Goal: Information Seeking & Learning: Learn about a topic

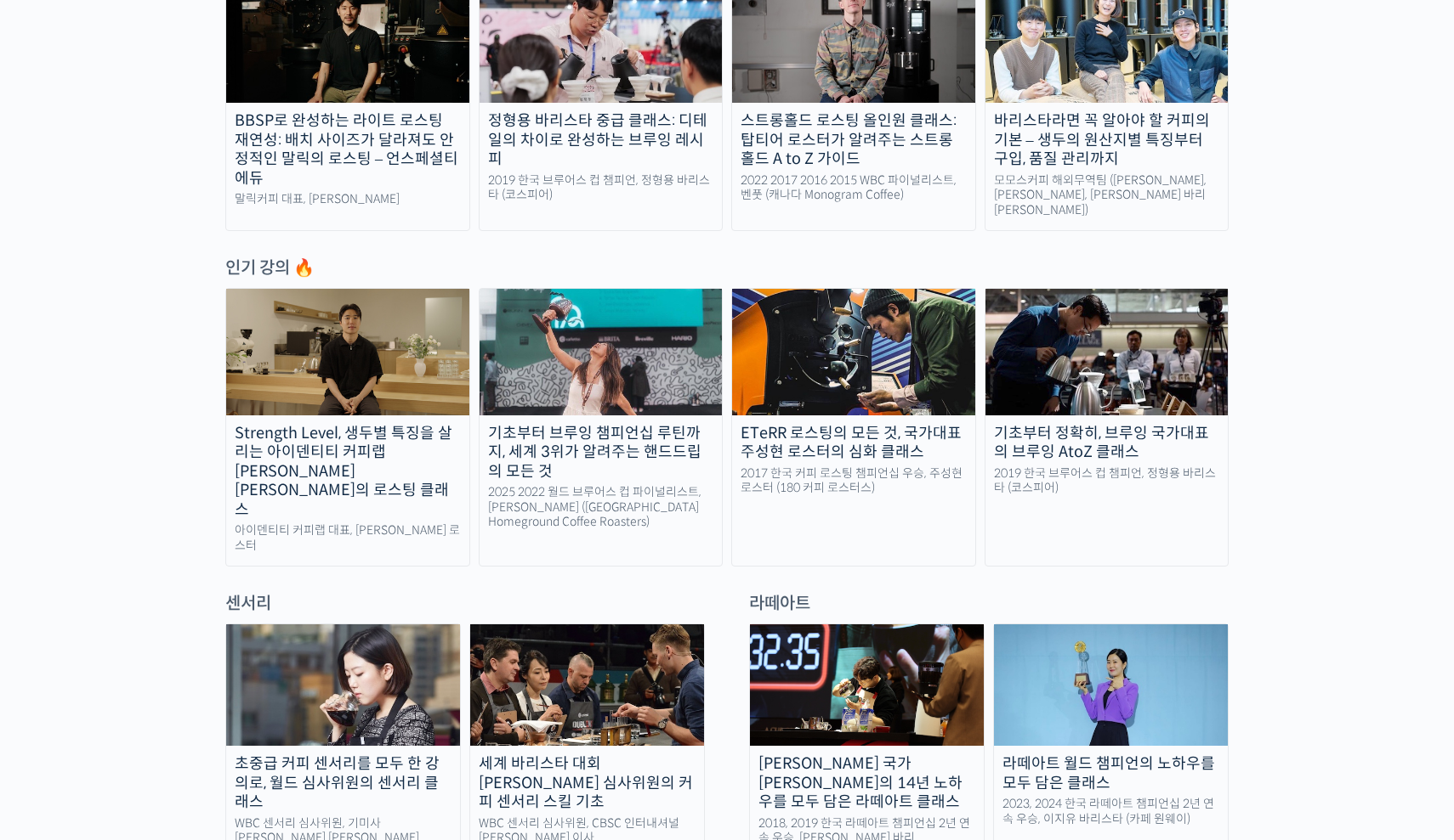
scroll to position [680, 0]
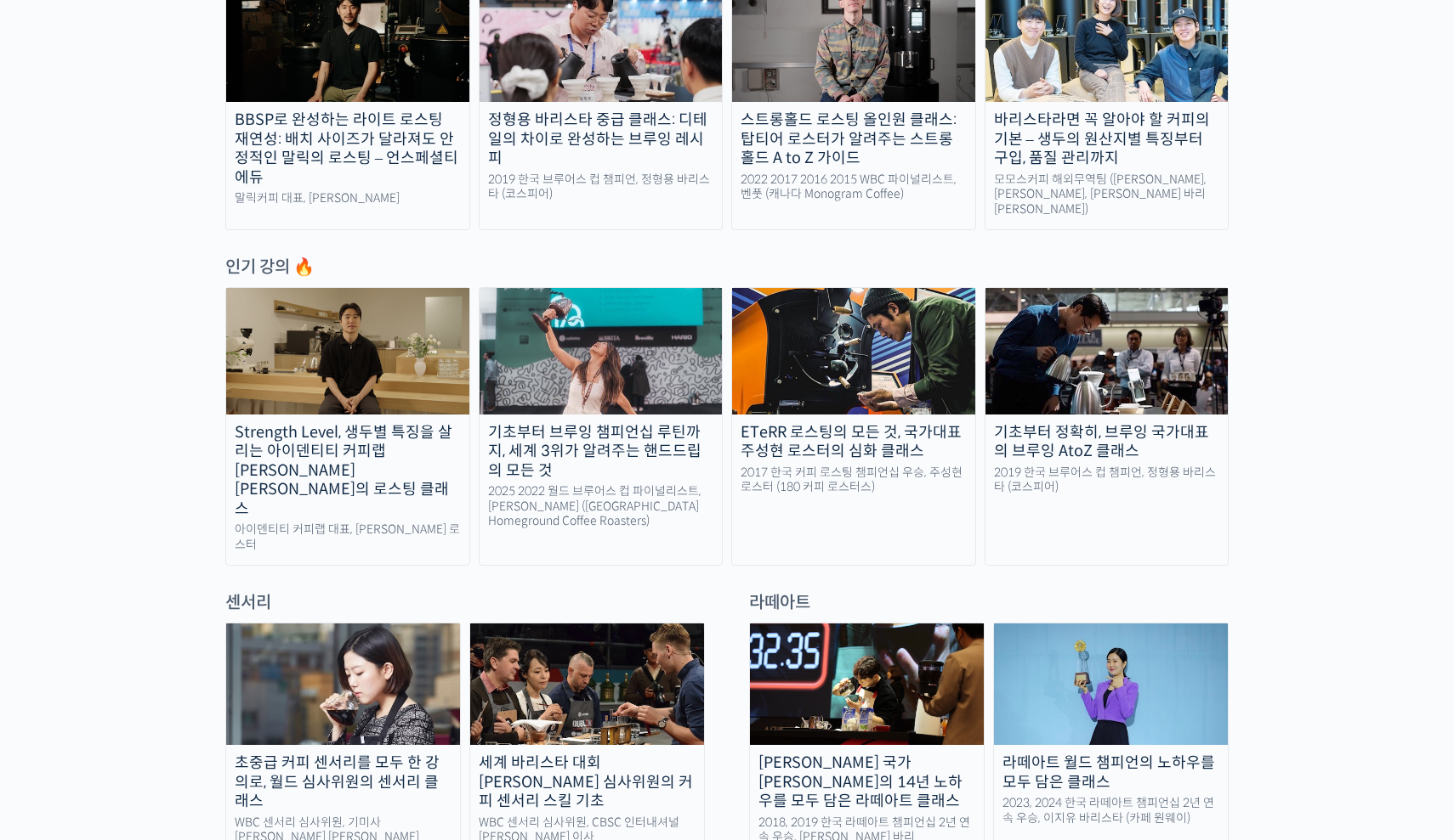
click at [654, 355] on img at bounding box center [601, 351] width 243 height 126
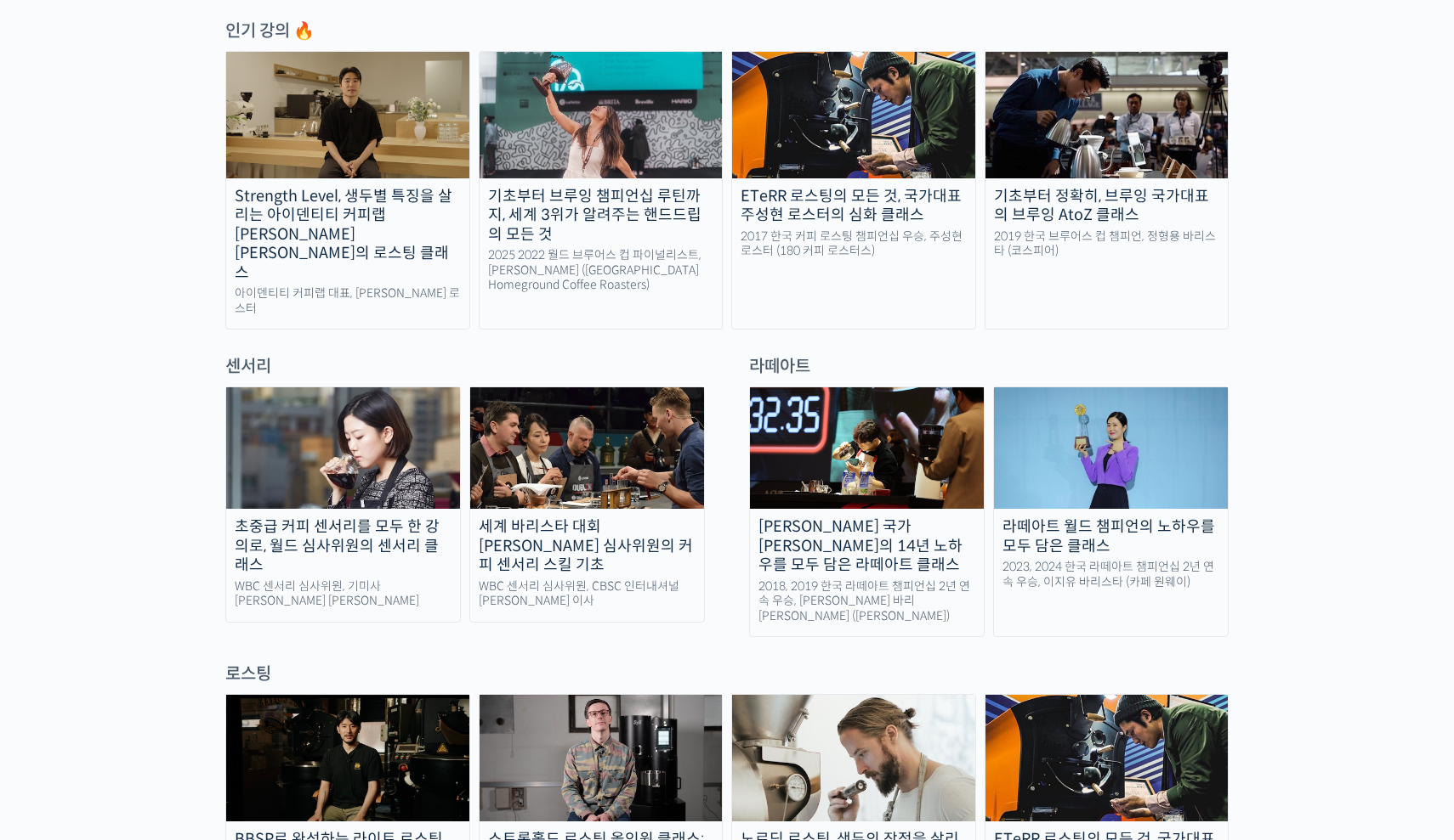
click at [407, 438] on img at bounding box center [343, 448] width 234 height 122
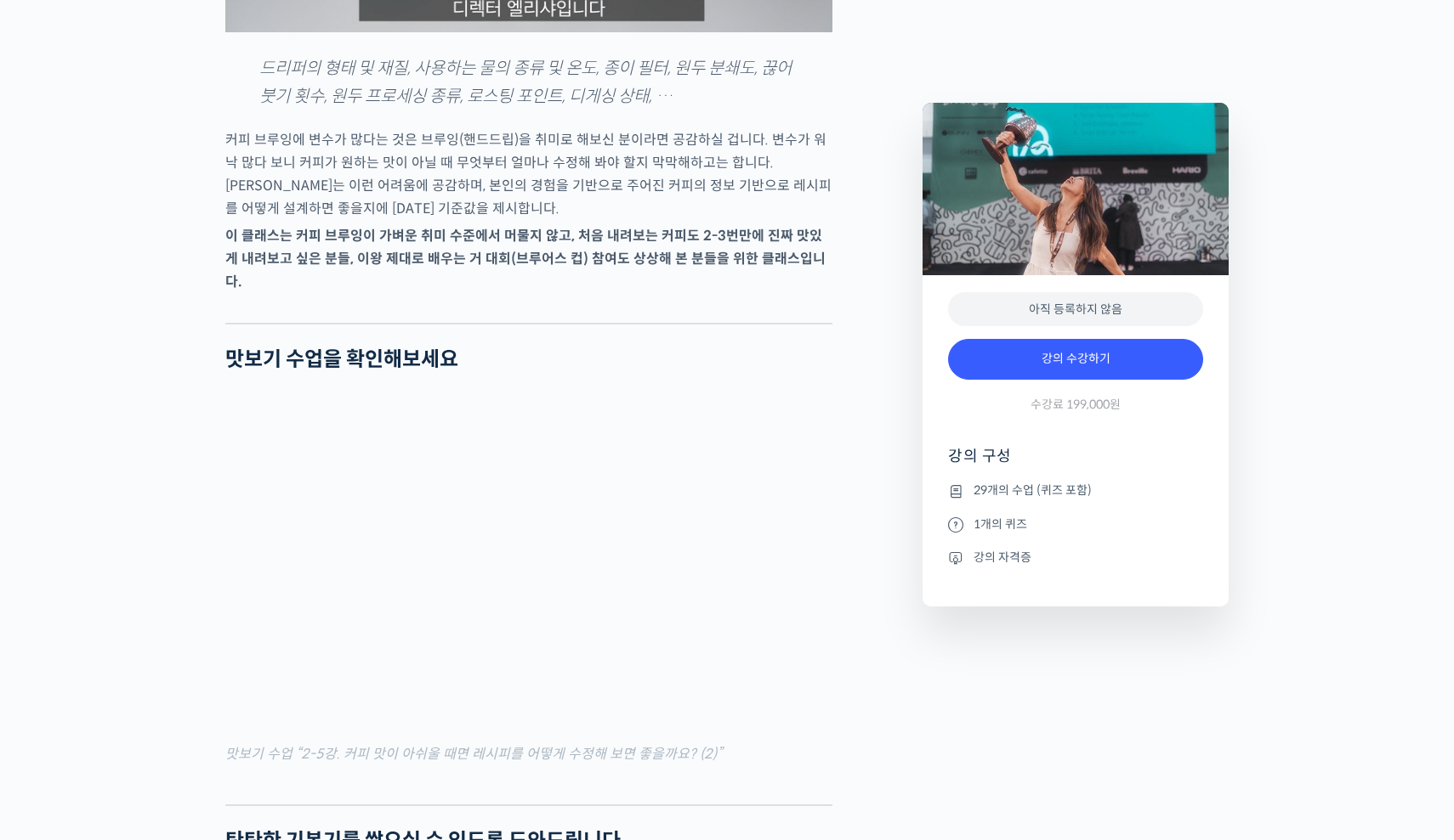
scroll to position [2030, 0]
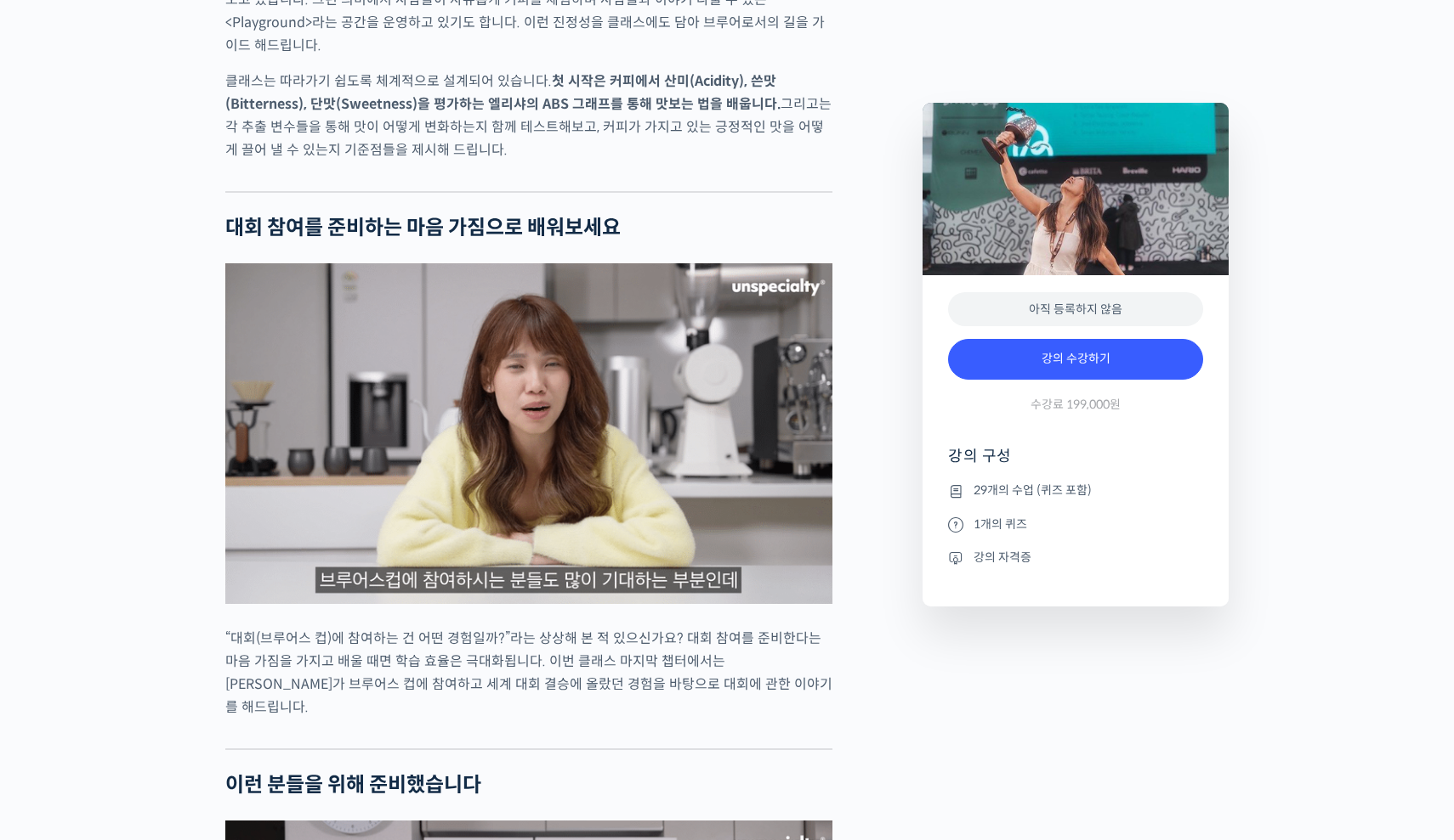
scroll to position [3198, 0]
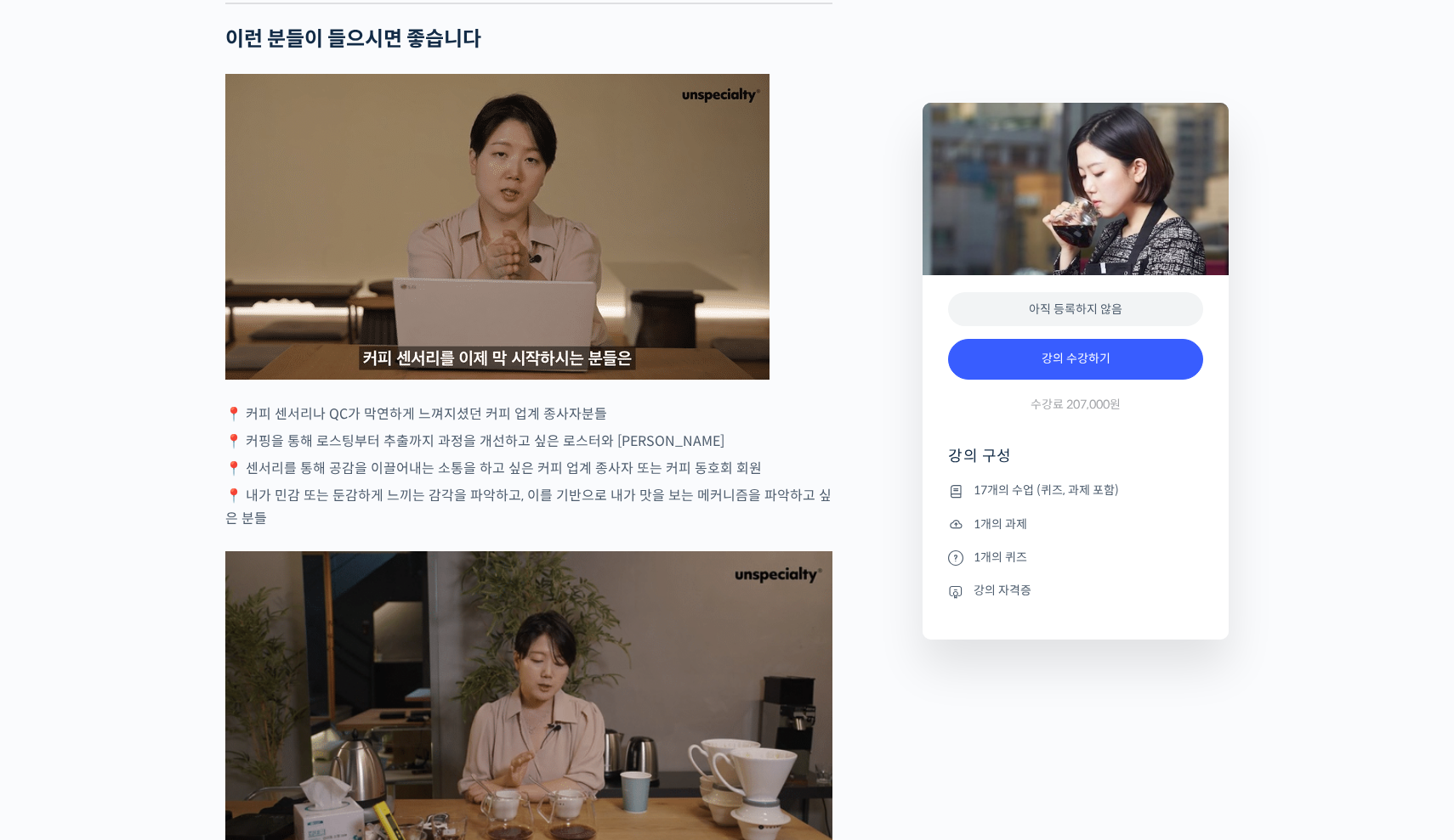
scroll to position [3165, 0]
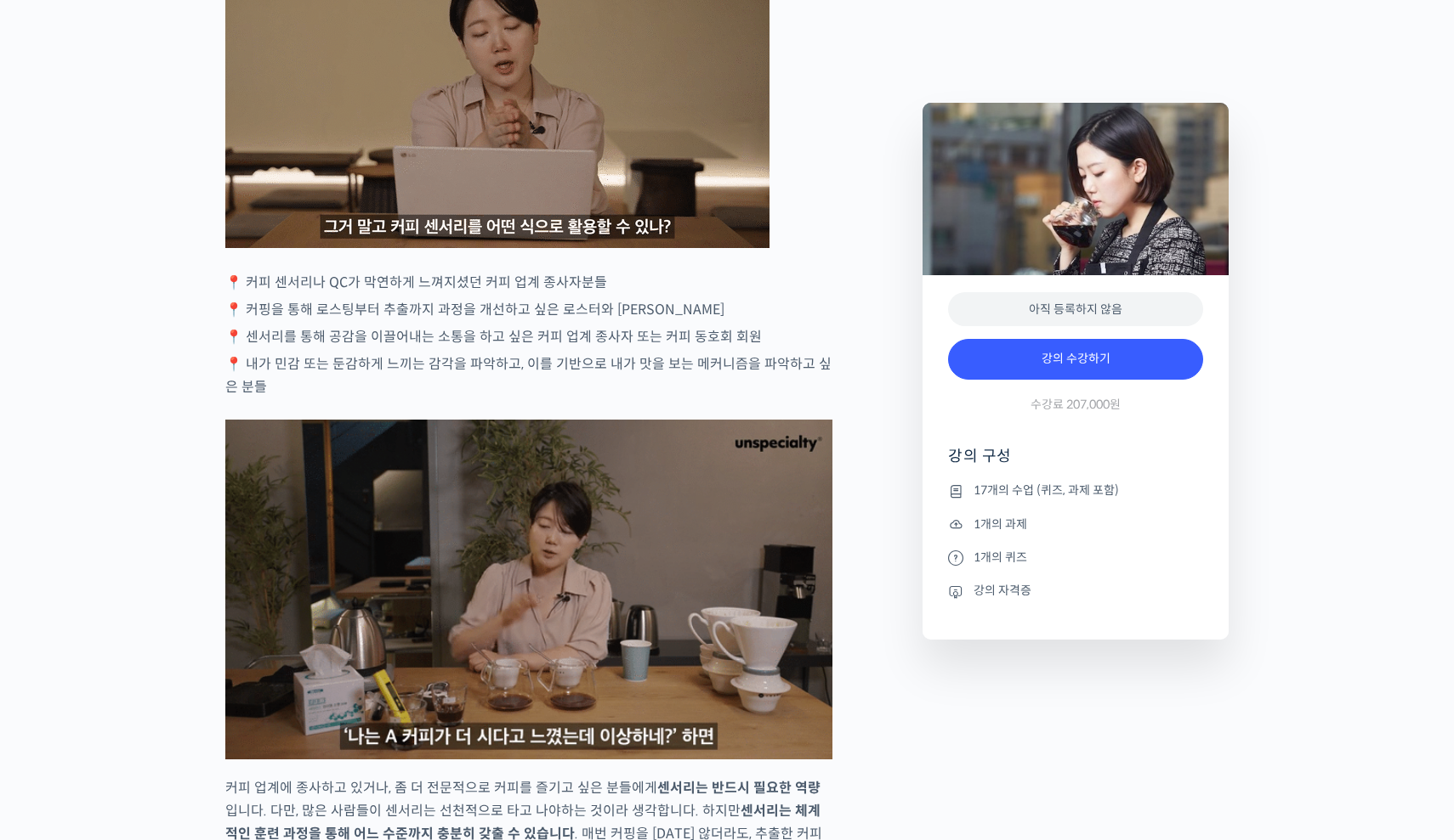
click at [415, 321] on p "📍 커핑을 통해 로스팅부터 추출까지 과정을 개선하고 싶은 로스터와 [PERSON_NAME]" at bounding box center [528, 310] width 607 height 23
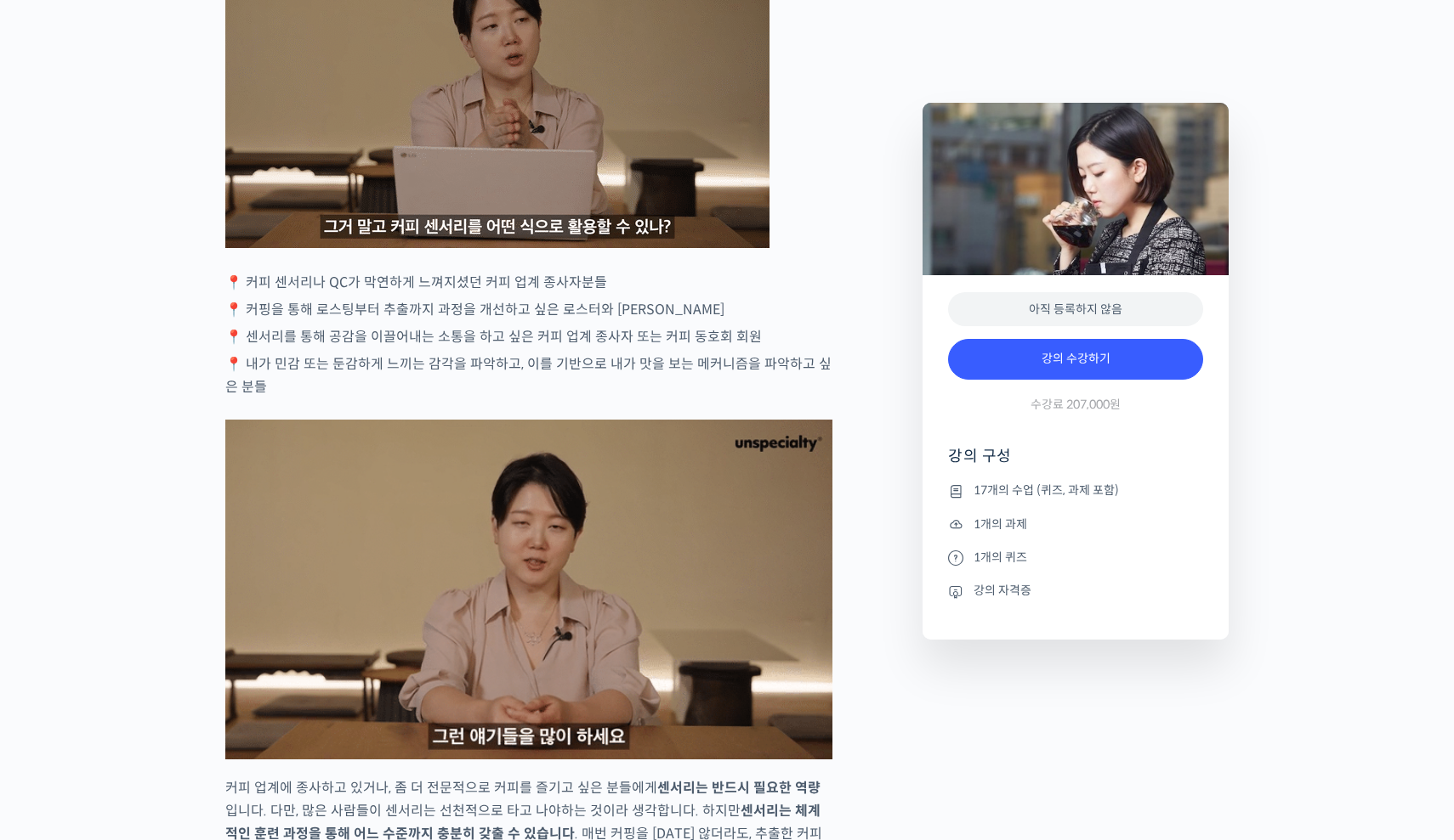
click at [415, 321] on p "📍 커핑을 통해 로스팅부터 추출까지 과정을 개선하고 싶은 로스터와 [PERSON_NAME]" at bounding box center [528, 310] width 607 height 23
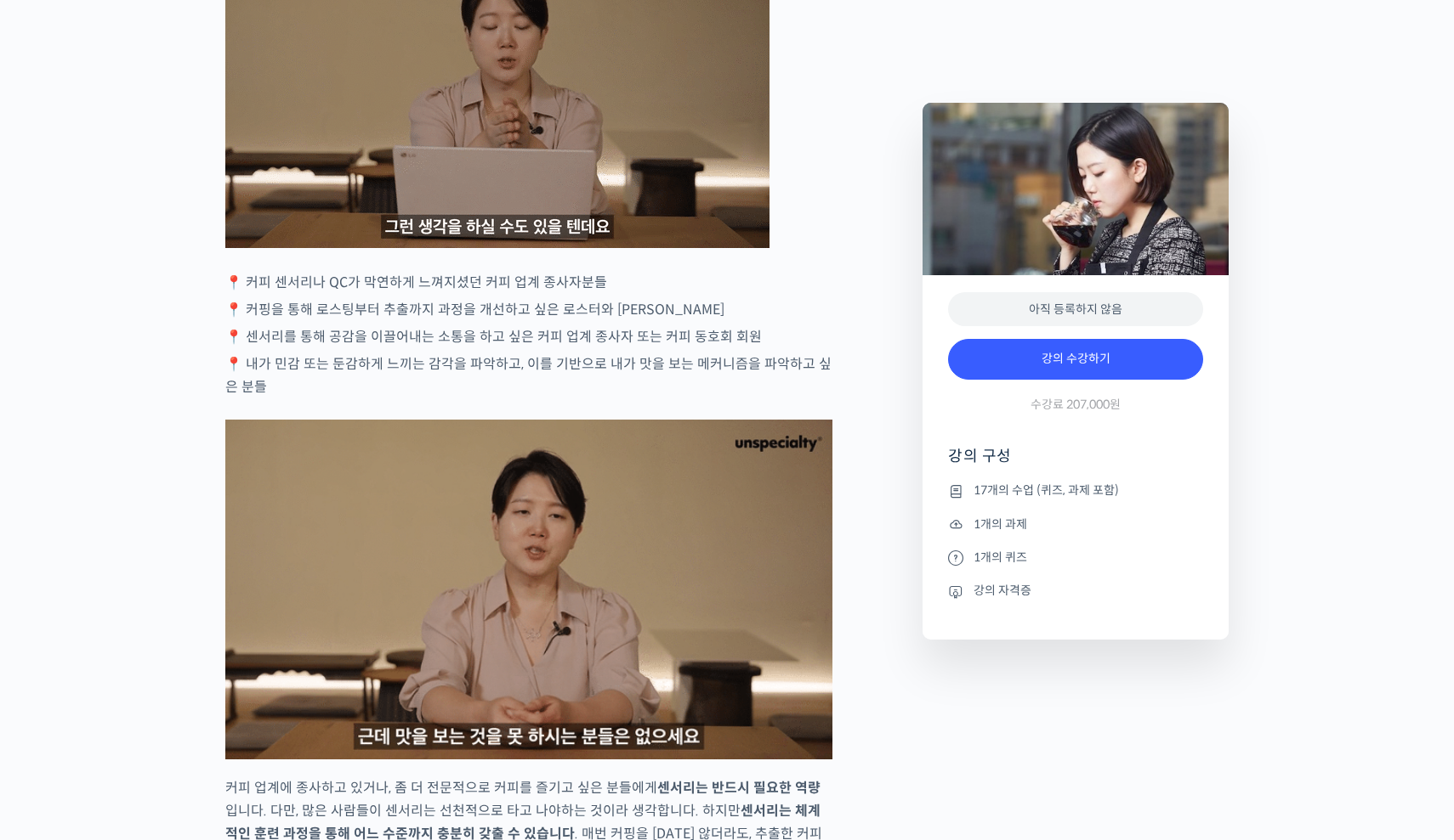
click at [415, 321] on p "📍 커핑을 통해 로스팅부터 추출까지 과정을 개선하고 싶은 로스터와 [PERSON_NAME]" at bounding box center [528, 310] width 607 height 23
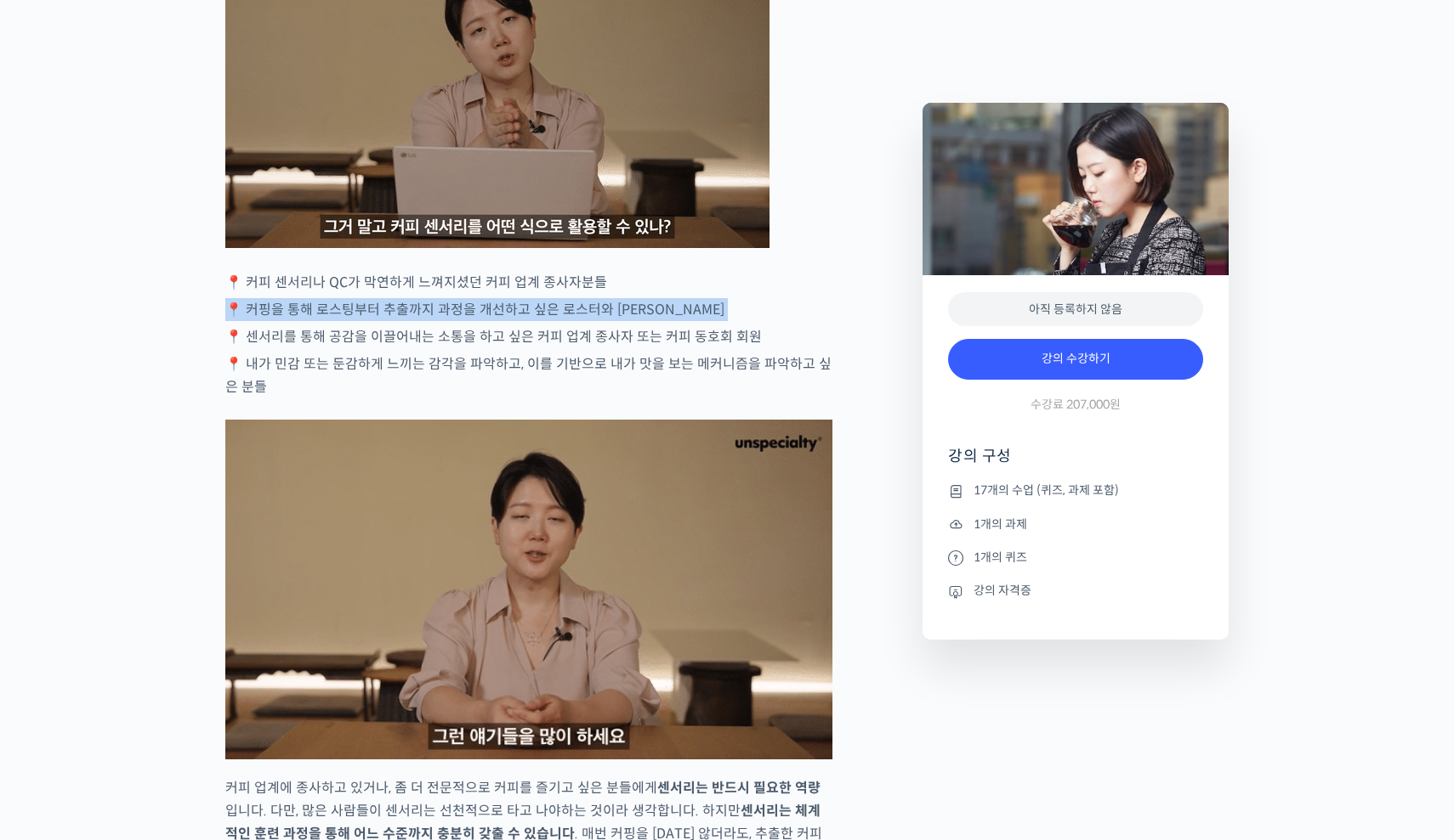
click at [416, 399] on p "📍 내가 민감 또는 둔감하게 느끼는 감각을 파악하고, 이를 기반으로 내가 맛을 보는 메커니즘을 파악하고 싶은 분들" at bounding box center [528, 375] width 607 height 46
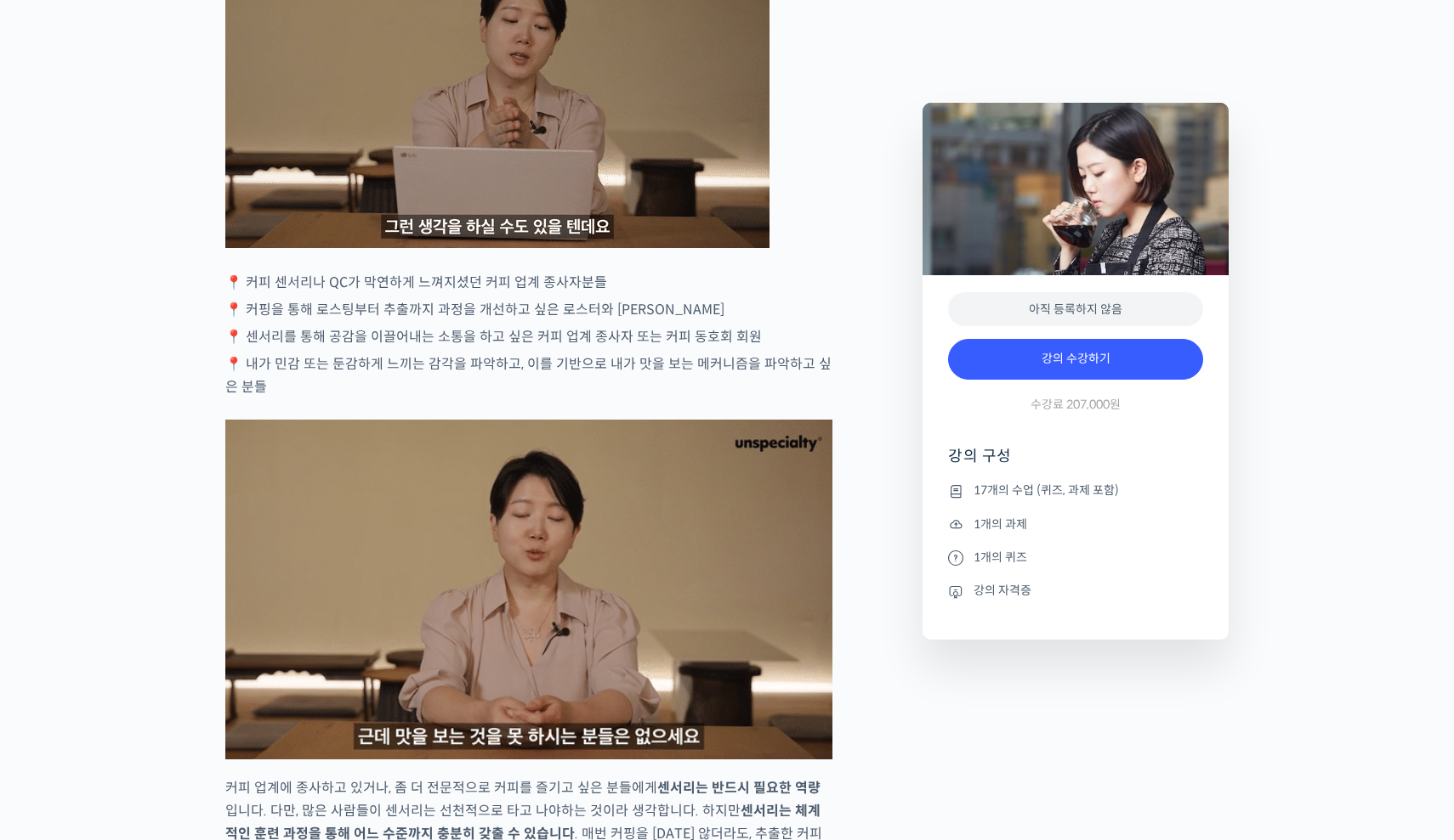
click at [416, 399] on p "📍 내가 민감 또는 둔감하게 느끼는 감각을 파악하고, 이를 기반으로 내가 맛을 보는 메커니즘을 파악하고 싶은 분들" at bounding box center [528, 375] width 607 height 46
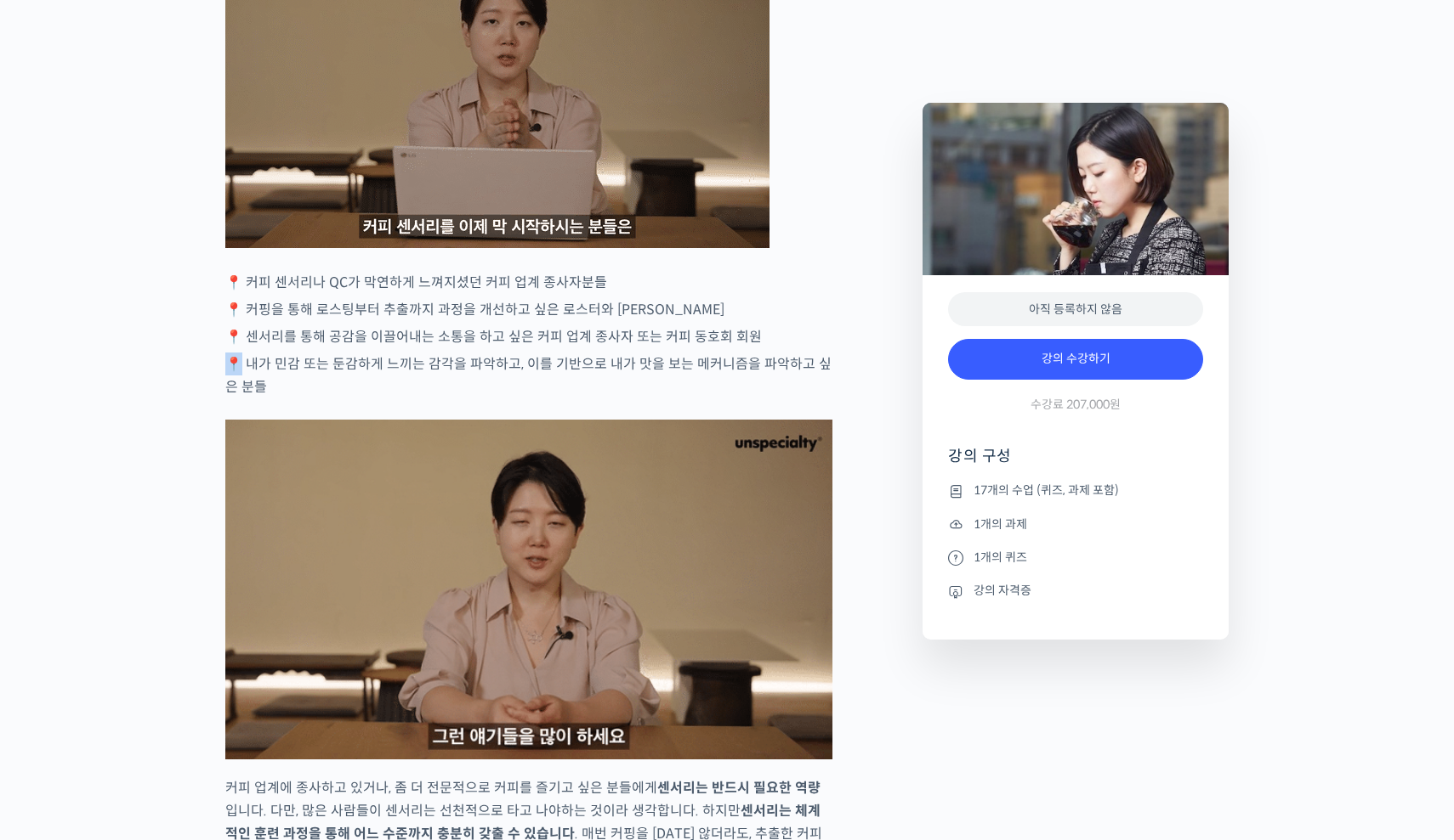
click at [416, 399] on p "📍 내가 민감 또는 둔감하게 느끼는 감각을 파악하고, 이를 기반으로 내가 맛을 보는 메커니즘을 파악하고 싶은 분들" at bounding box center [528, 375] width 607 height 46
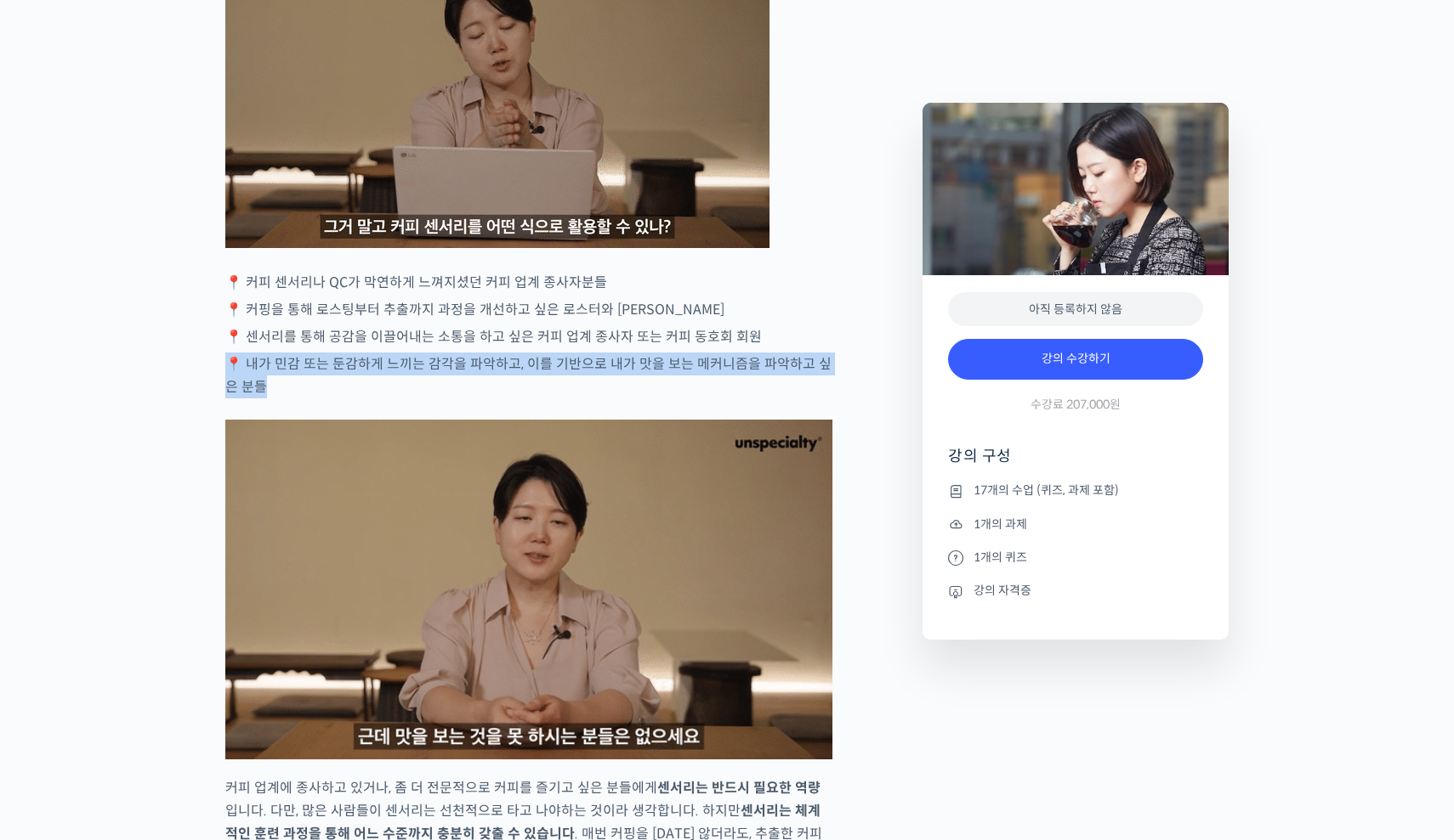
click at [289, 349] on p "📍 센서리를 통해 공감을 이끌어내는 소통을 하고 싶은 커피 업계 종사자 또는 커피 동호회 회원" at bounding box center [528, 337] width 607 height 23
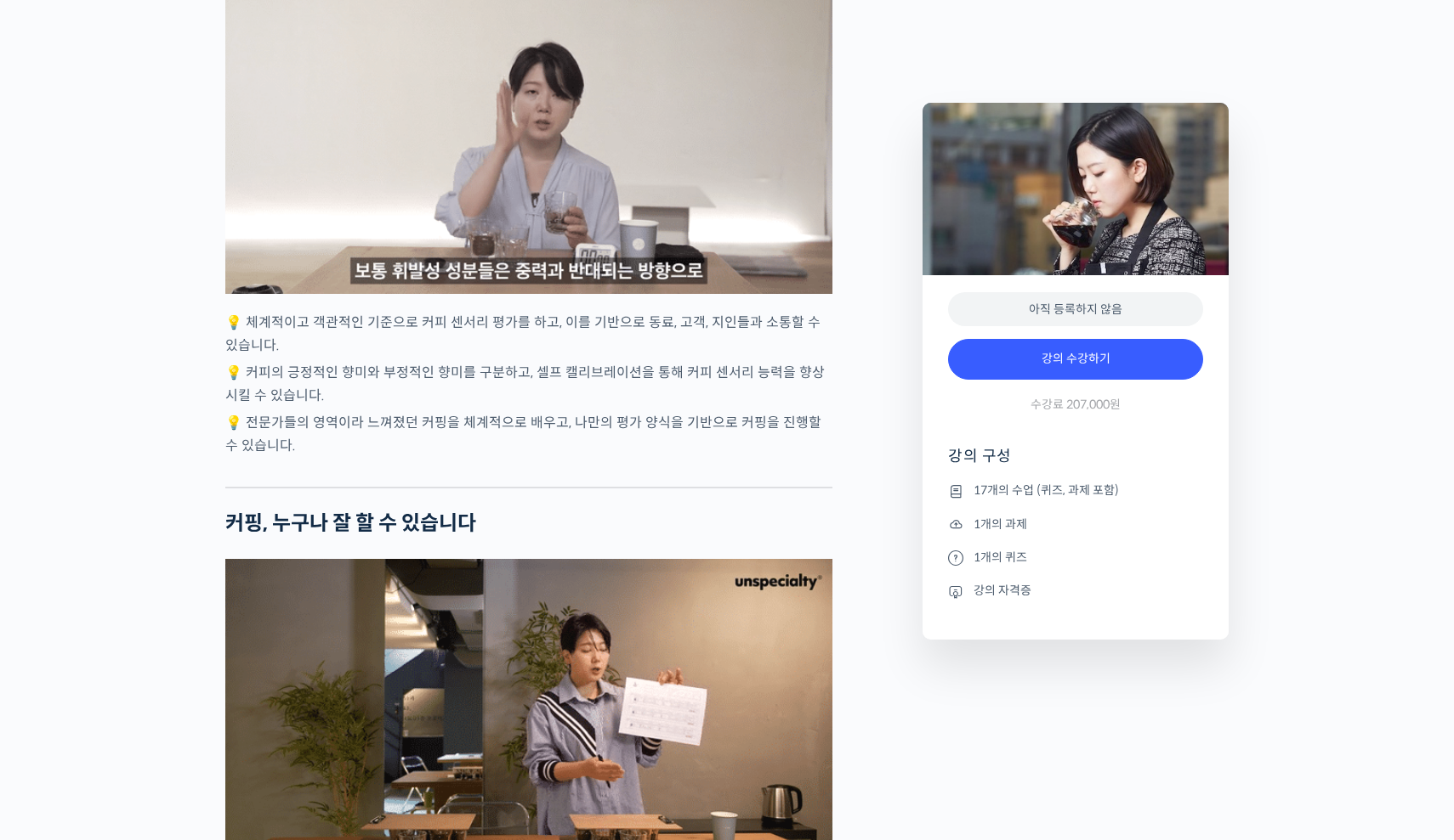
scroll to position [4744, 0]
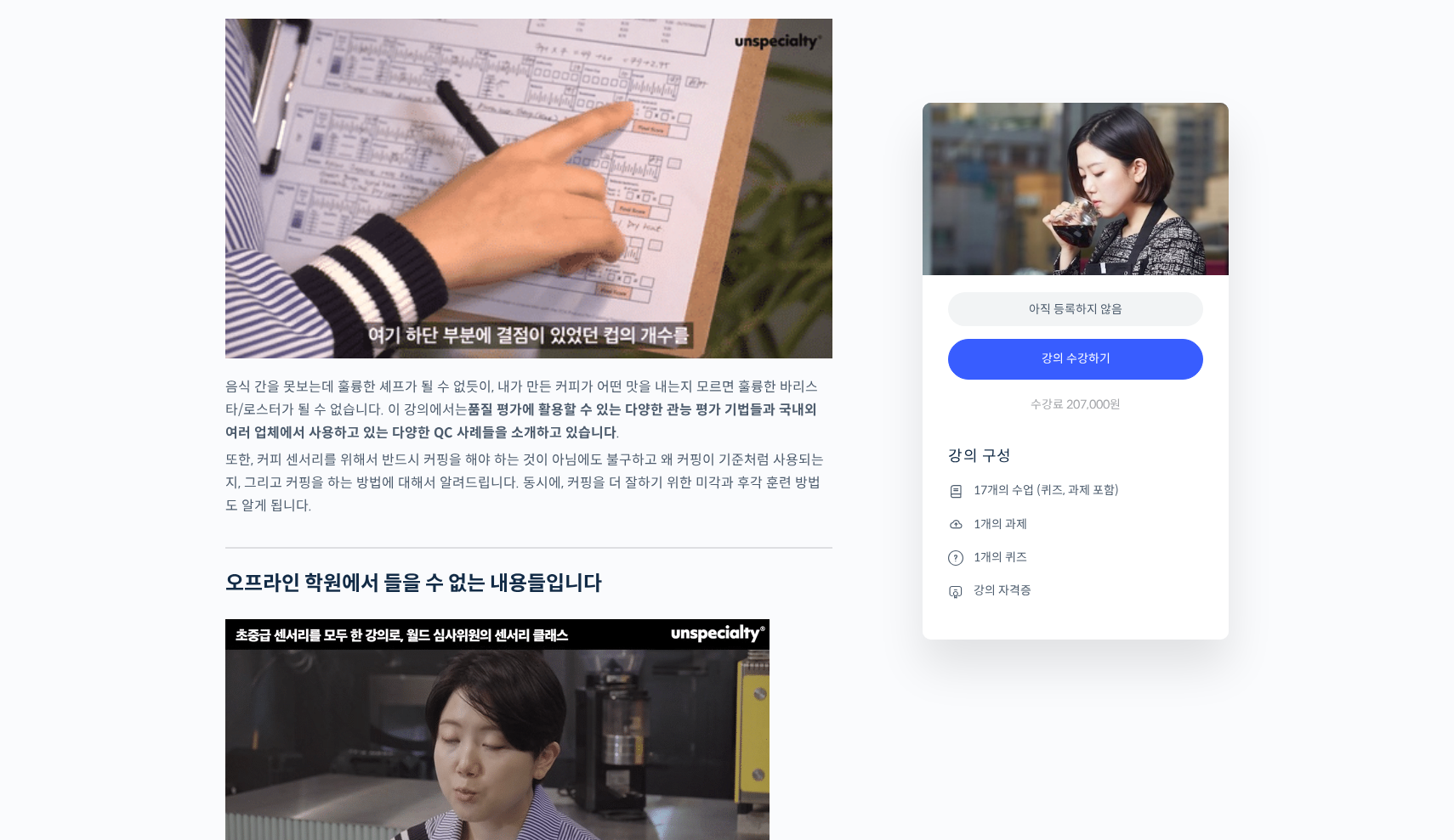
click at [590, 442] on strong "품질 평가에 활용할 수 있는 다양한 관능 평가 기법들과 국내외 여러 업체에서 사용하고 있는 다양한 QC 사례들을 소개하고 있습니다" at bounding box center [521, 420] width 592 height 40
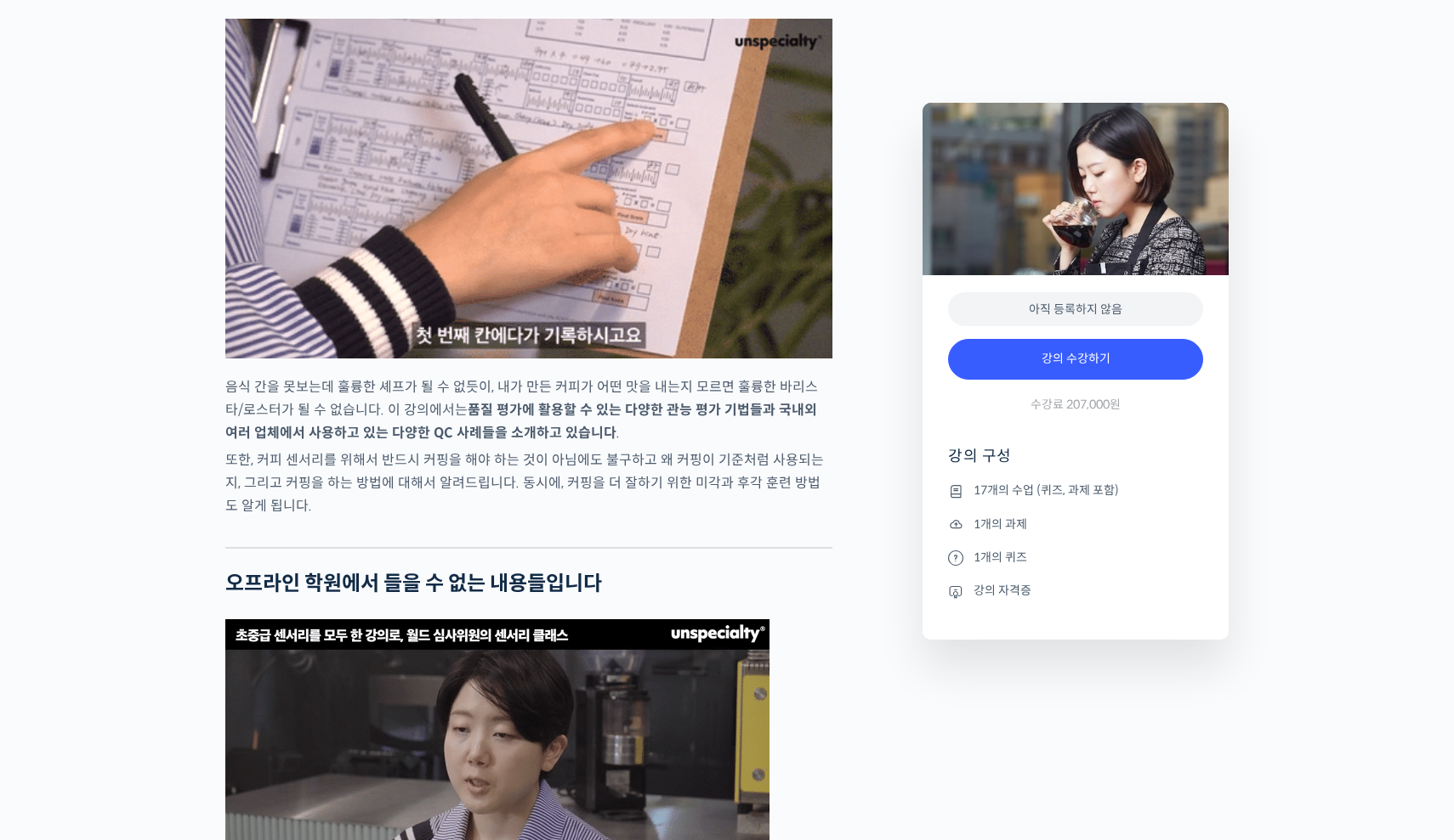
click at [590, 442] on strong "품질 평가에 활용할 수 있는 다양한 관능 평가 기법들과 국내외 여러 업체에서 사용하고 있는 다양한 QC 사례들을 소개하고 있습니다" at bounding box center [521, 420] width 592 height 40
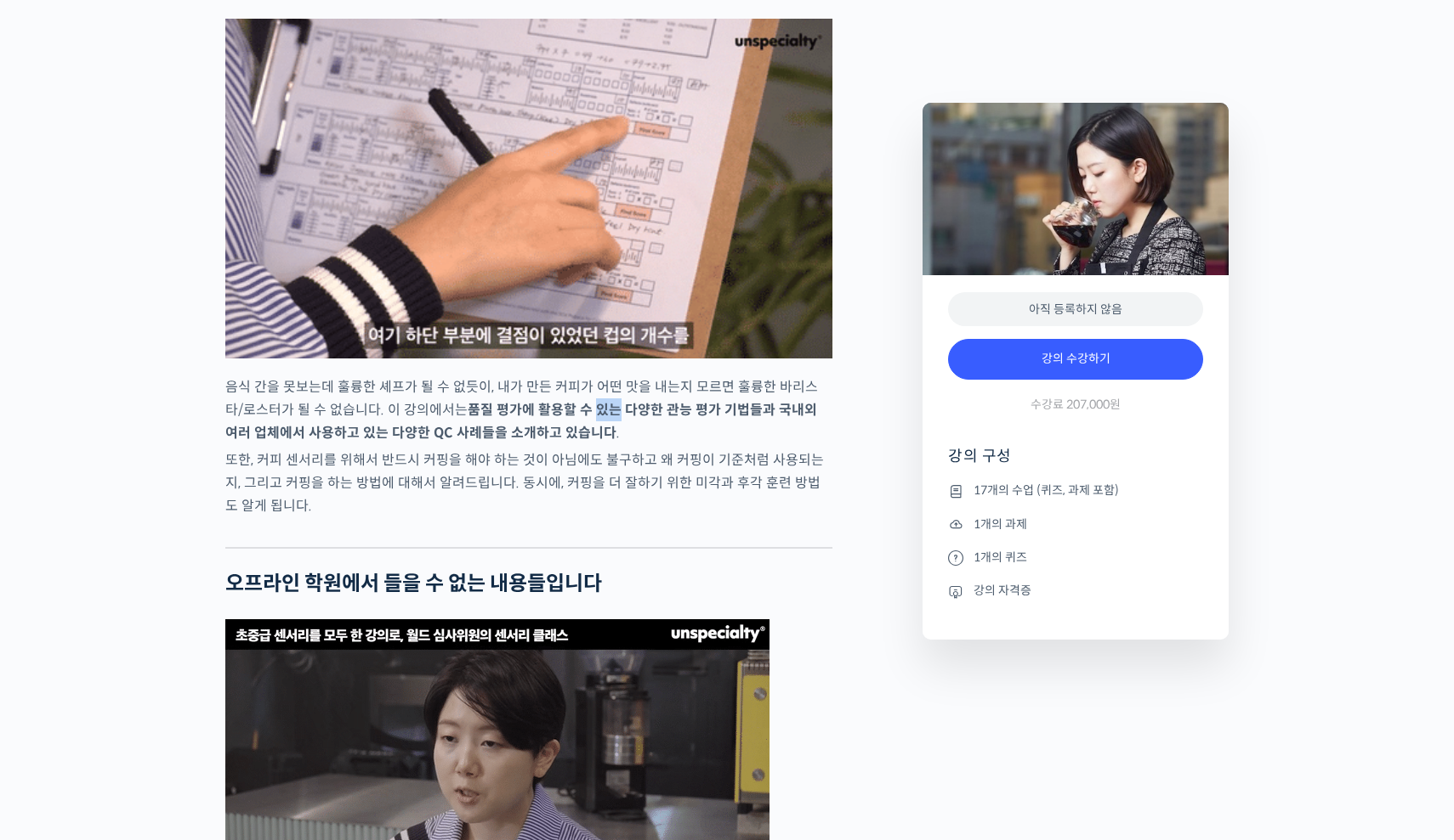
click at [590, 442] on strong "품질 평가에 활용할 수 있는 다양한 관능 평가 기법들과 국내외 여러 업체에서 사용하고 있는 다양한 QC 사례들을 소개하고 있습니다" at bounding box center [521, 420] width 592 height 40
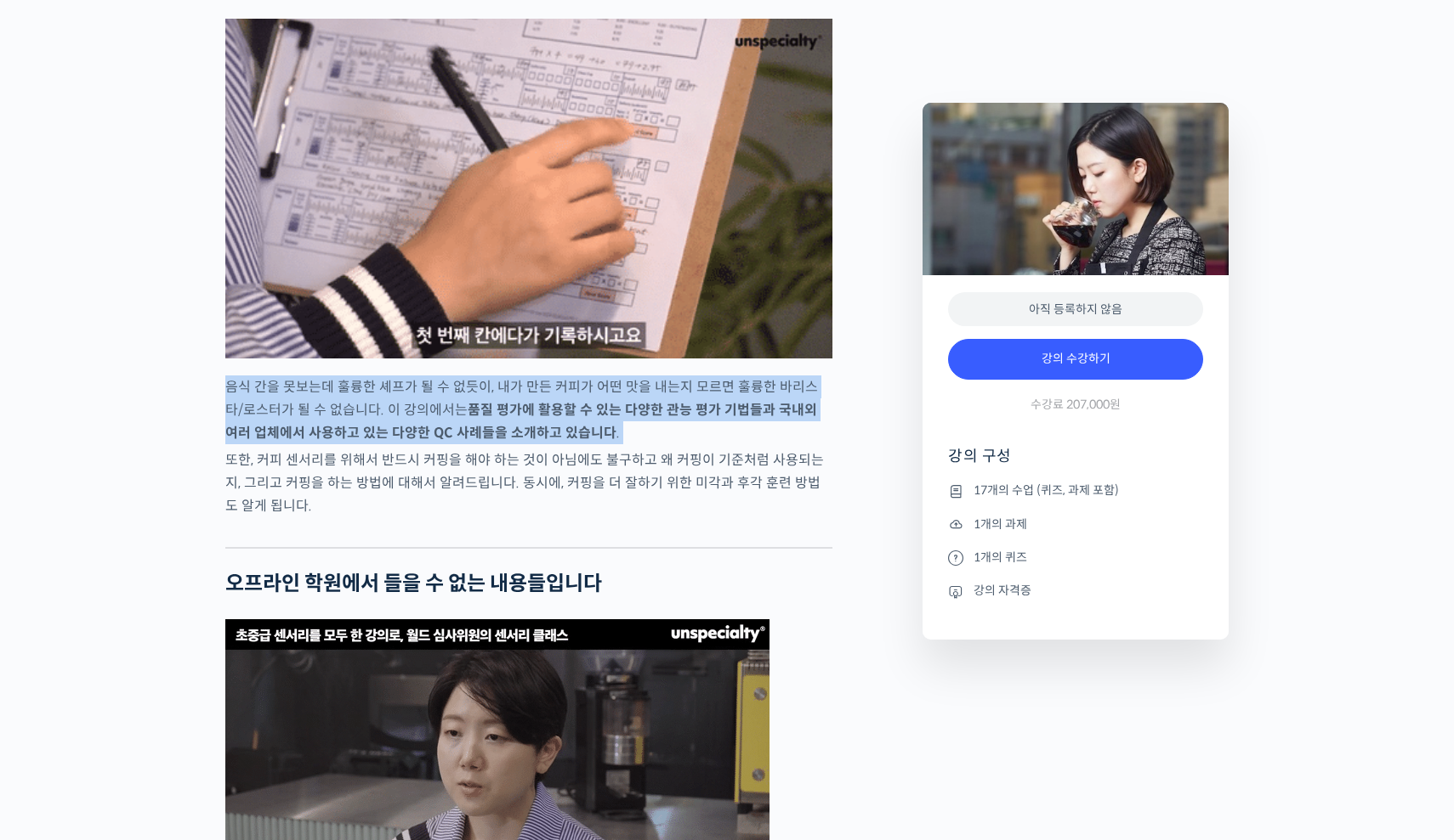
click at [590, 442] on strong "품질 평가에 활용할 수 있는 다양한 관능 평가 기법들과 국내외 여러 업체에서 사용하고 있는 다양한 QC 사례들을 소개하고 있습니다" at bounding box center [521, 420] width 592 height 40
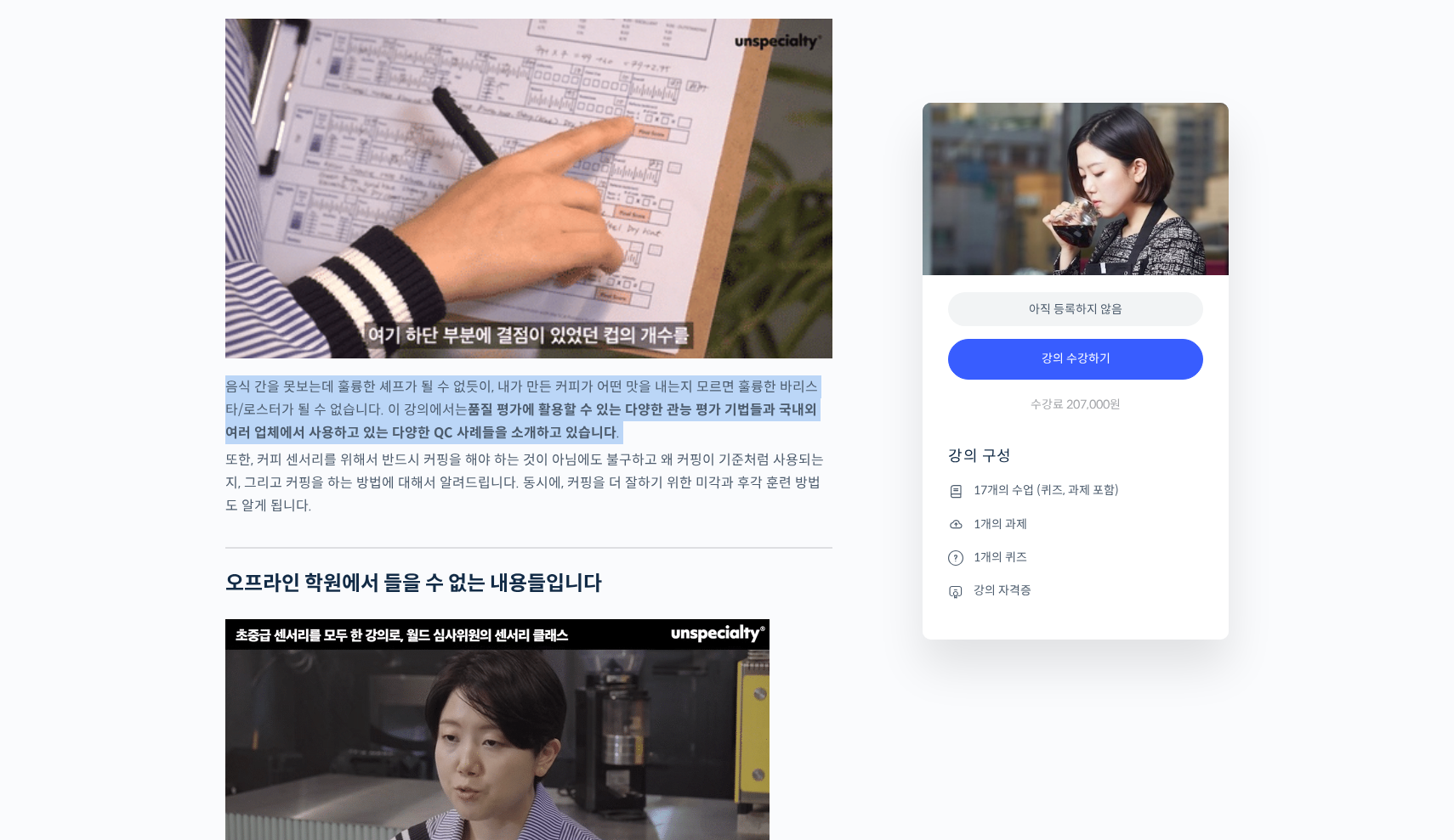
click at [590, 442] on strong "품질 평가에 활용할 수 있는 다양한 관능 평가 기법들과 국내외 여러 업체에서 사용하고 있는 다양한 QC 사례들을 소개하고 있습니다" at bounding box center [521, 420] width 592 height 40
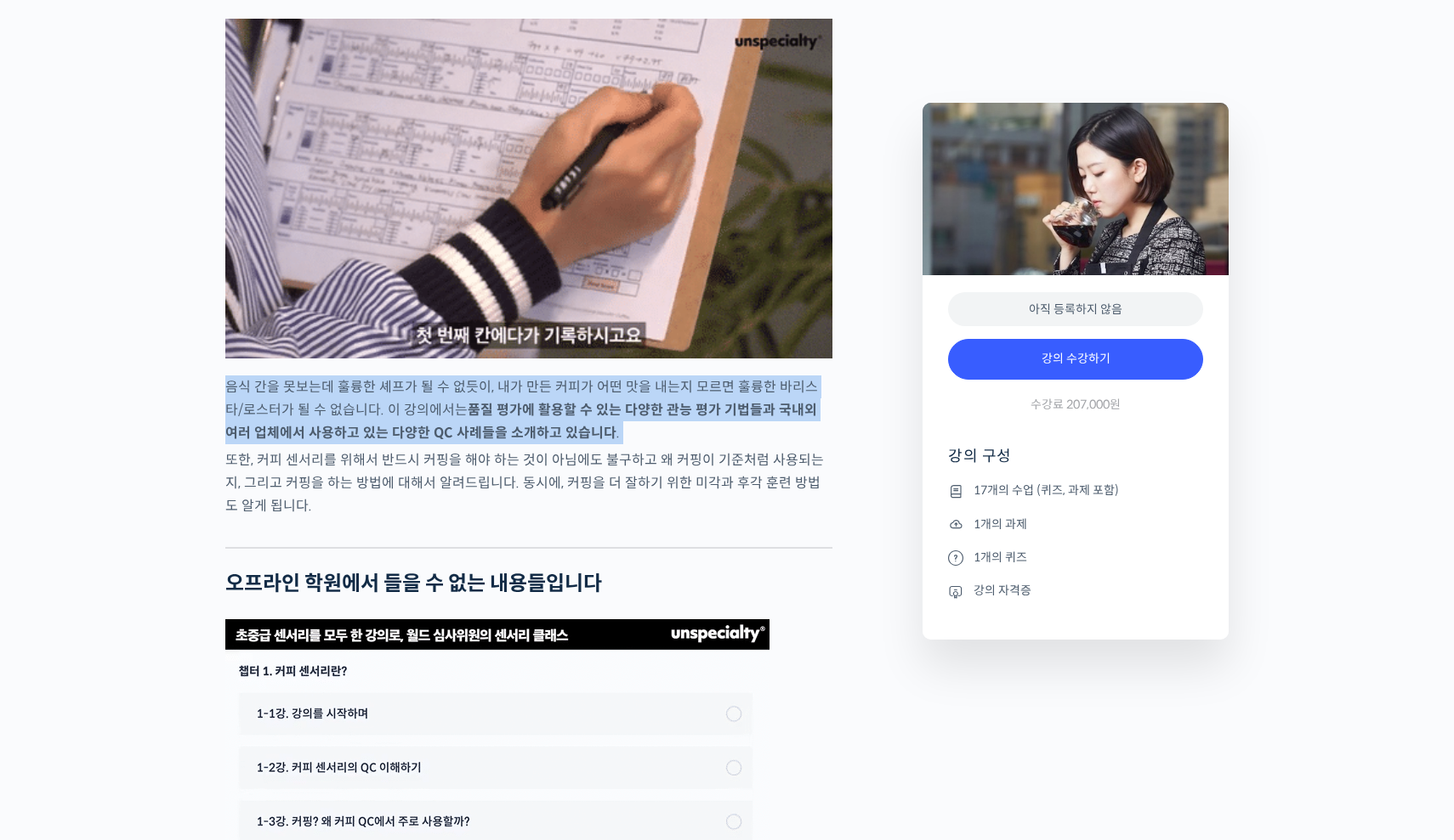
click at [597, 517] on p "또한, 커피 센서리를 위해서 반드시 커핑을 해야 하는 것이 아님에도 불구하고 왜 커핑이 기준처럼 사용되는지, 그리고 커핑을 하는 방법에 대해서…" at bounding box center [528, 482] width 607 height 69
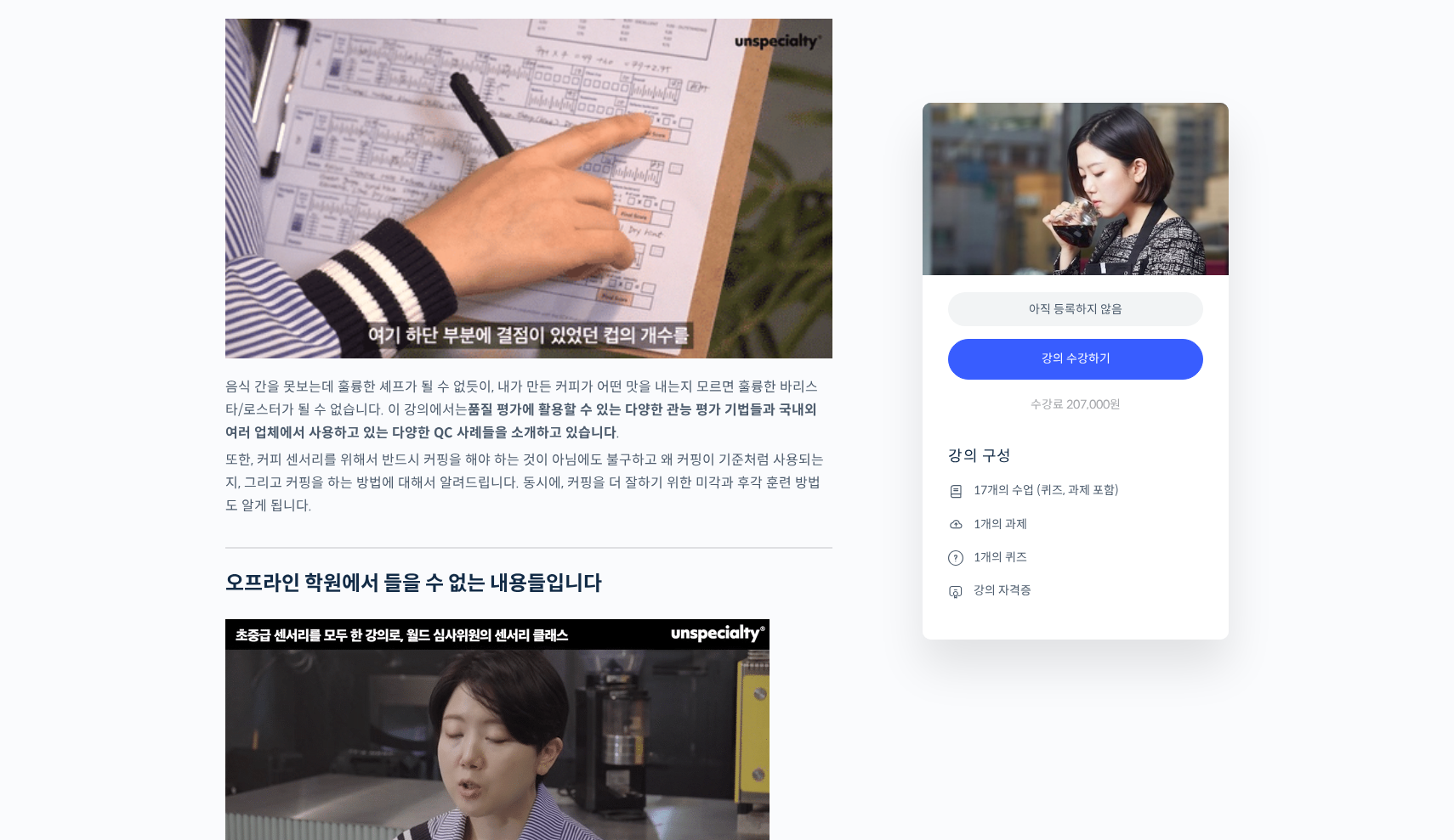
click at [597, 517] on p "또한, 커피 센서리를 위해서 반드시 커핑을 해야 하는 것이 아님에도 불구하고 왜 커핑이 기준처럼 사용되는지, 그리고 커핑을 하는 방법에 대해서…" at bounding box center [528, 482] width 607 height 69
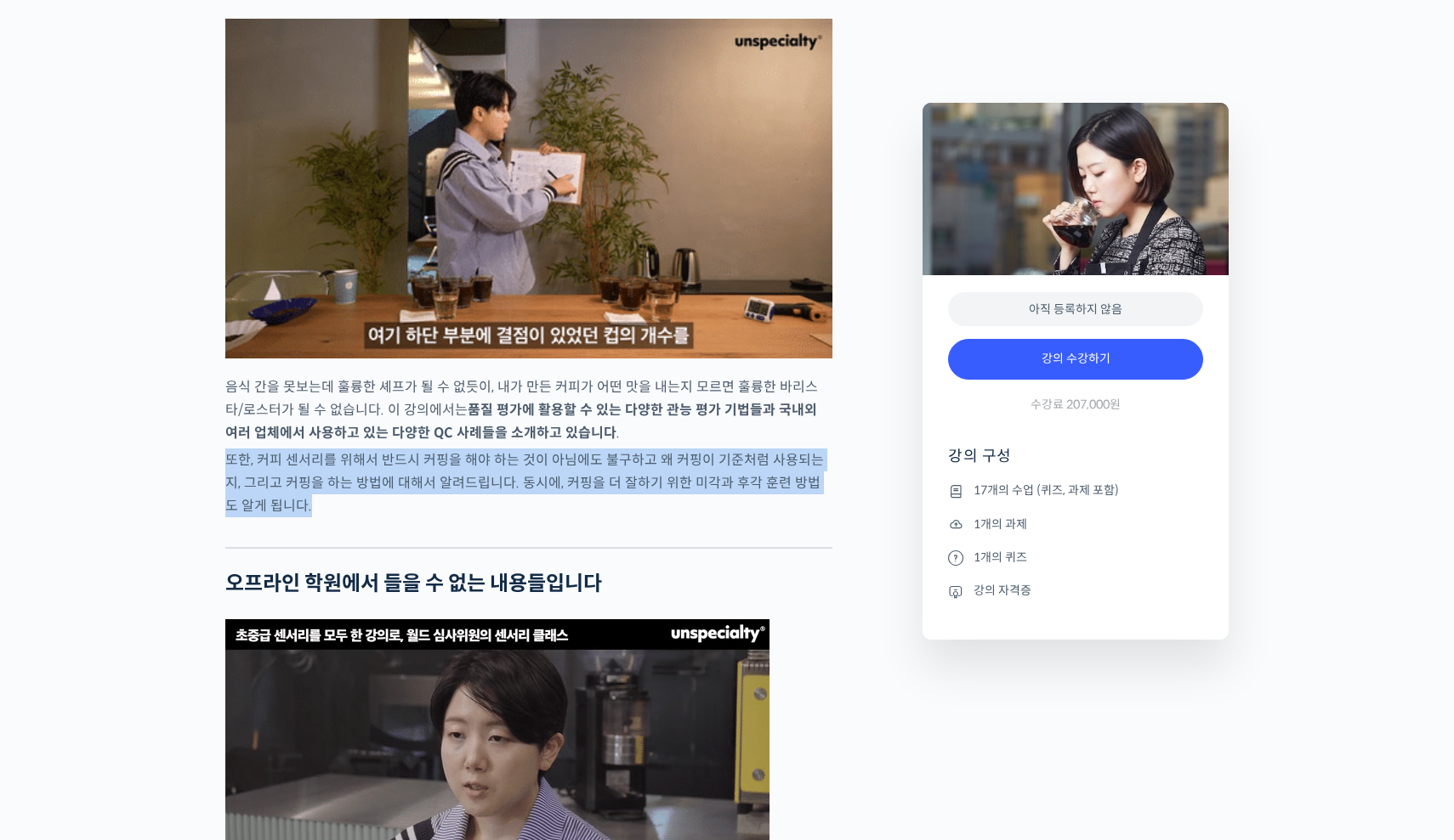
click at [597, 517] on p "또한, 커피 센서리를 위해서 반드시 커핑을 해야 하는 것이 아님에도 불구하고 왜 커핑이 기준처럼 사용되는지, 그리고 커핑을 하는 방법에 대해서…" at bounding box center [528, 482] width 607 height 69
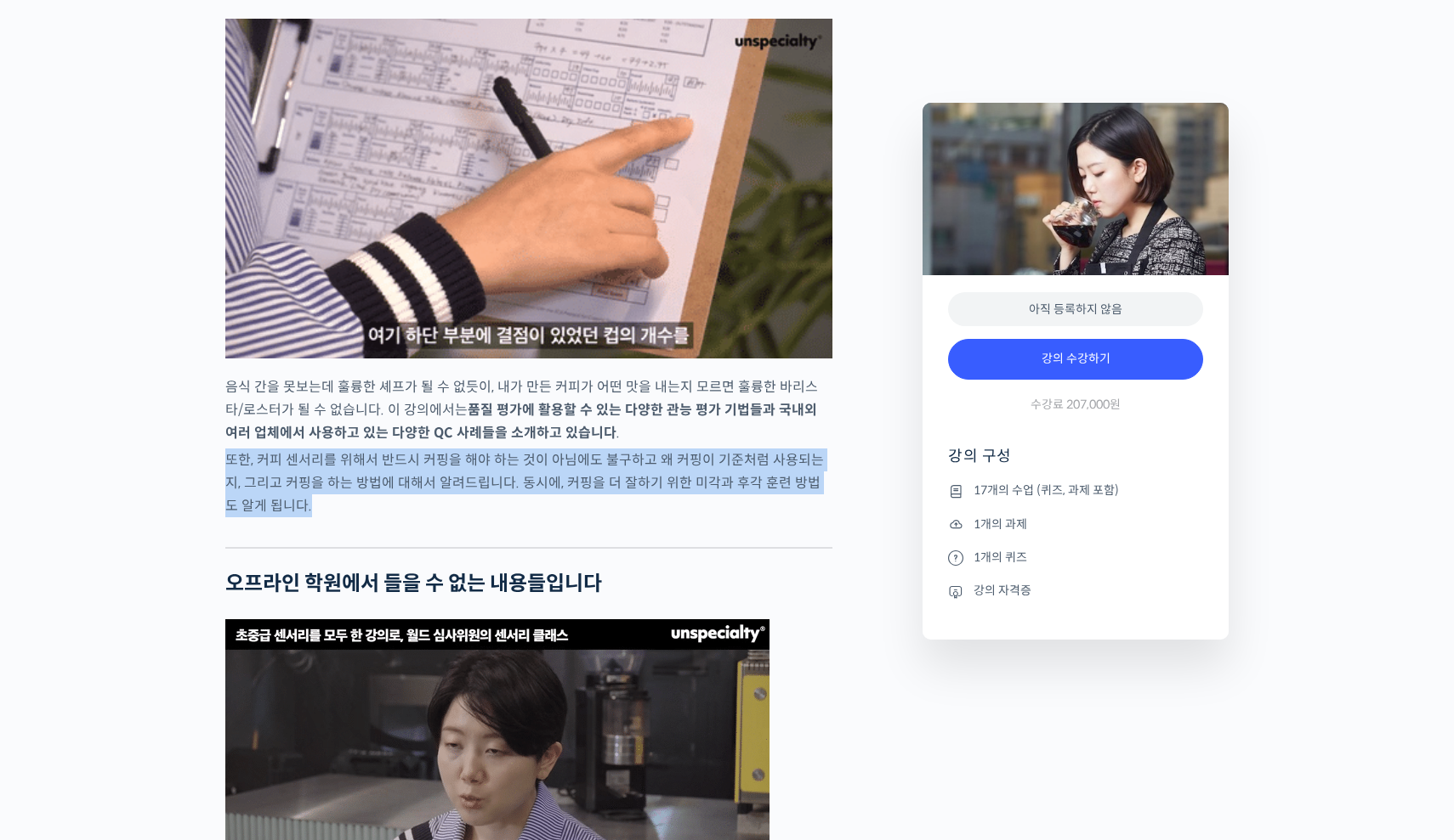
click at [597, 445] on p "음식 간을 못보는데 훌륭한 셰프가 될 수 없듯이, 내가 만든 커피가 어떤 맛을 내는지 모르면 훌륭한 바리스타/로스터가 될 수 없습니다. 이 강…" at bounding box center [528, 410] width 607 height 69
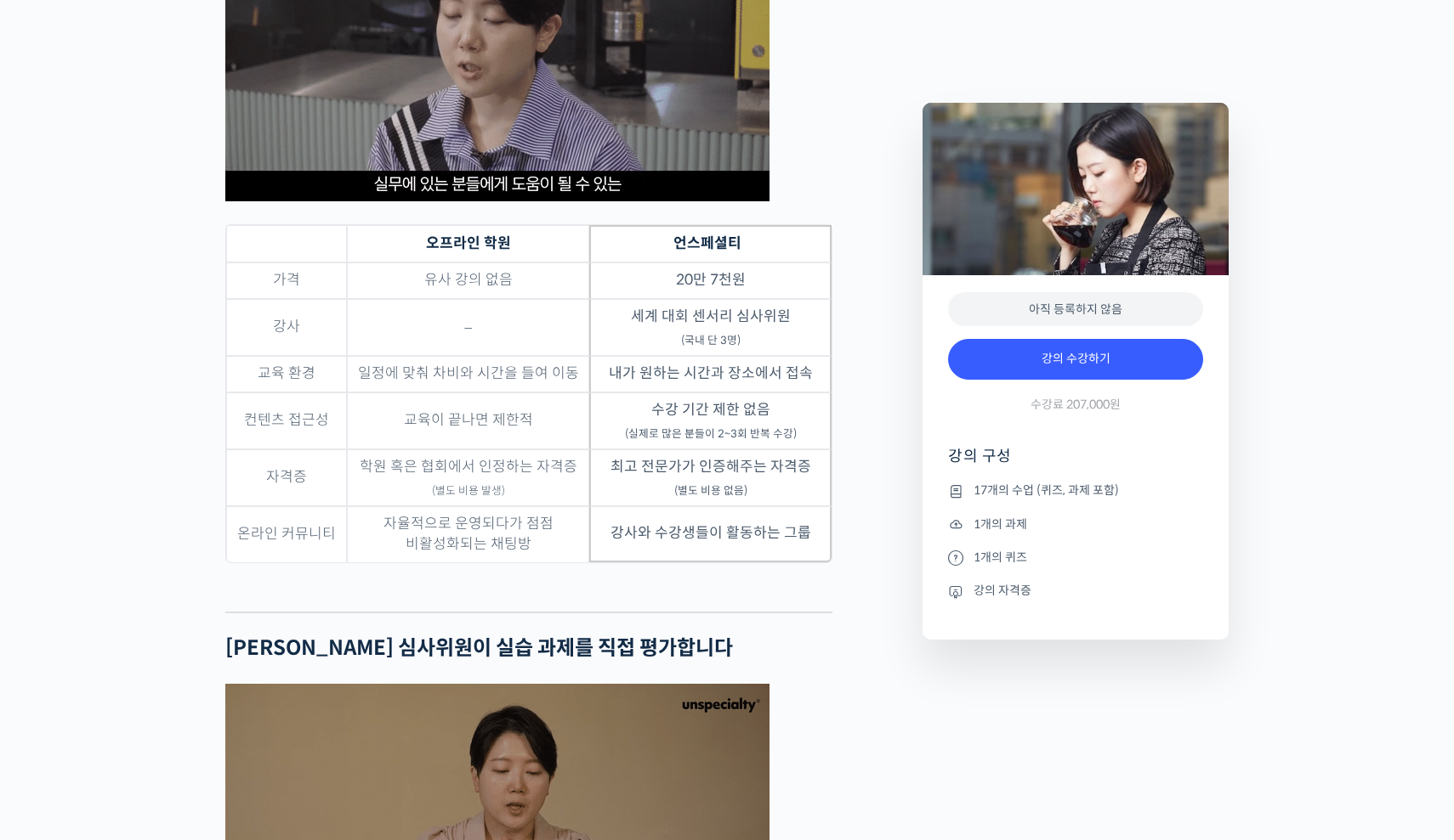
scroll to position [5469, 0]
click at [735, 348] on sub "(국내 단 3명)" at bounding box center [710, 340] width 59 height 13
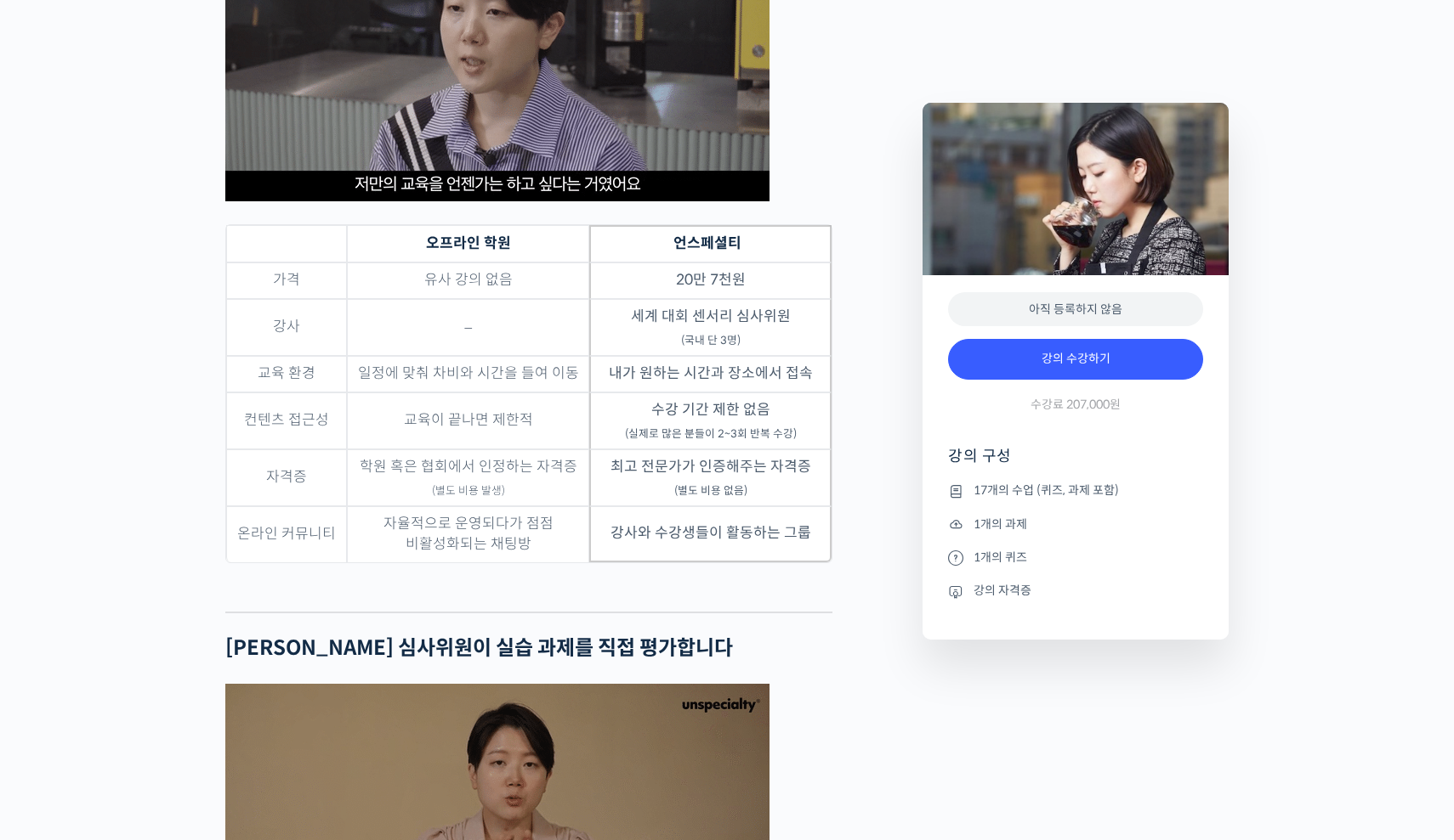
click at [735, 348] on sub "(국내 단 3명)" at bounding box center [710, 340] width 59 height 13
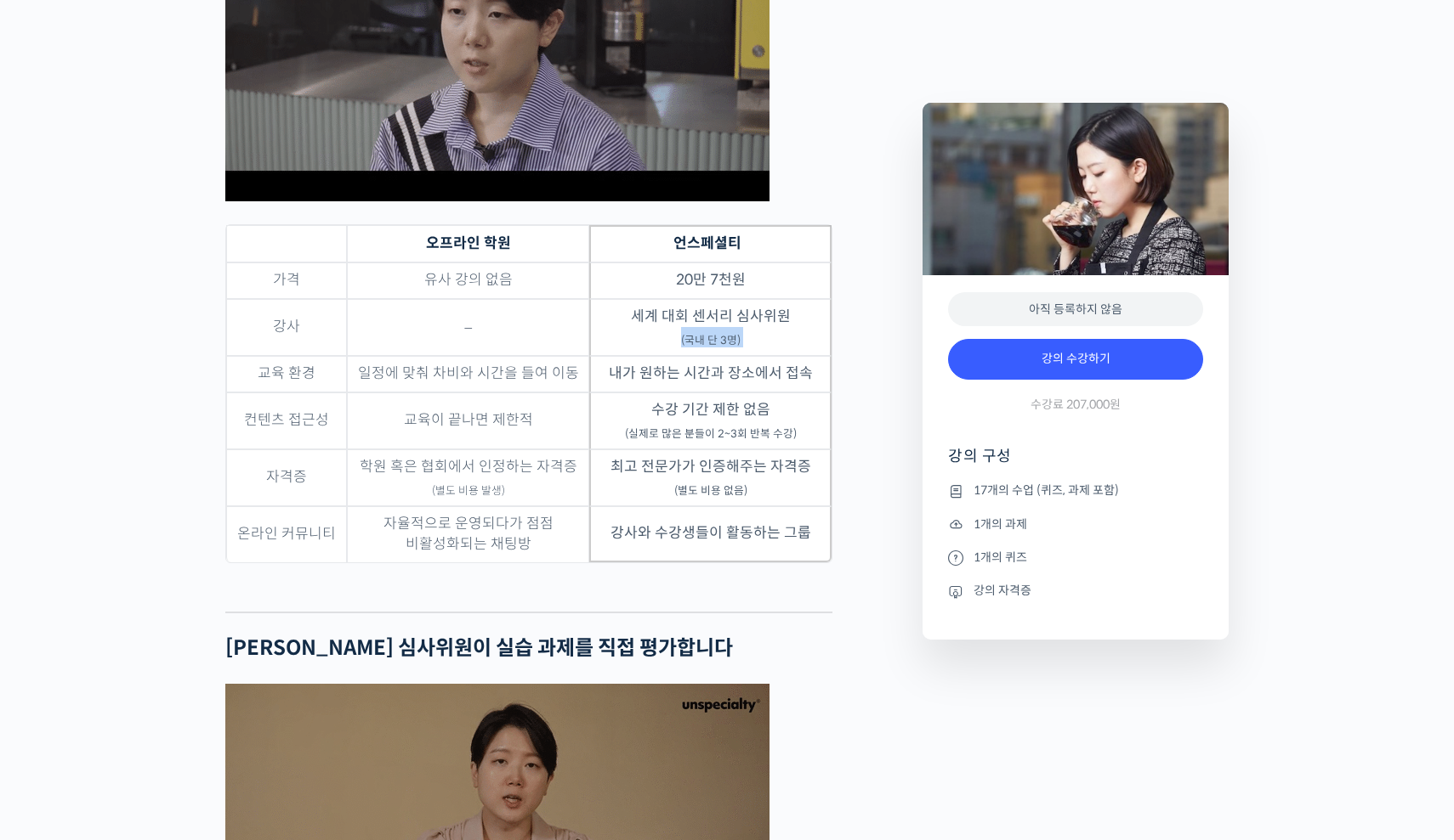
click at [725, 393] on td "내가 원하는 시간과 장소에서 접속" at bounding box center [710, 374] width 242 height 37
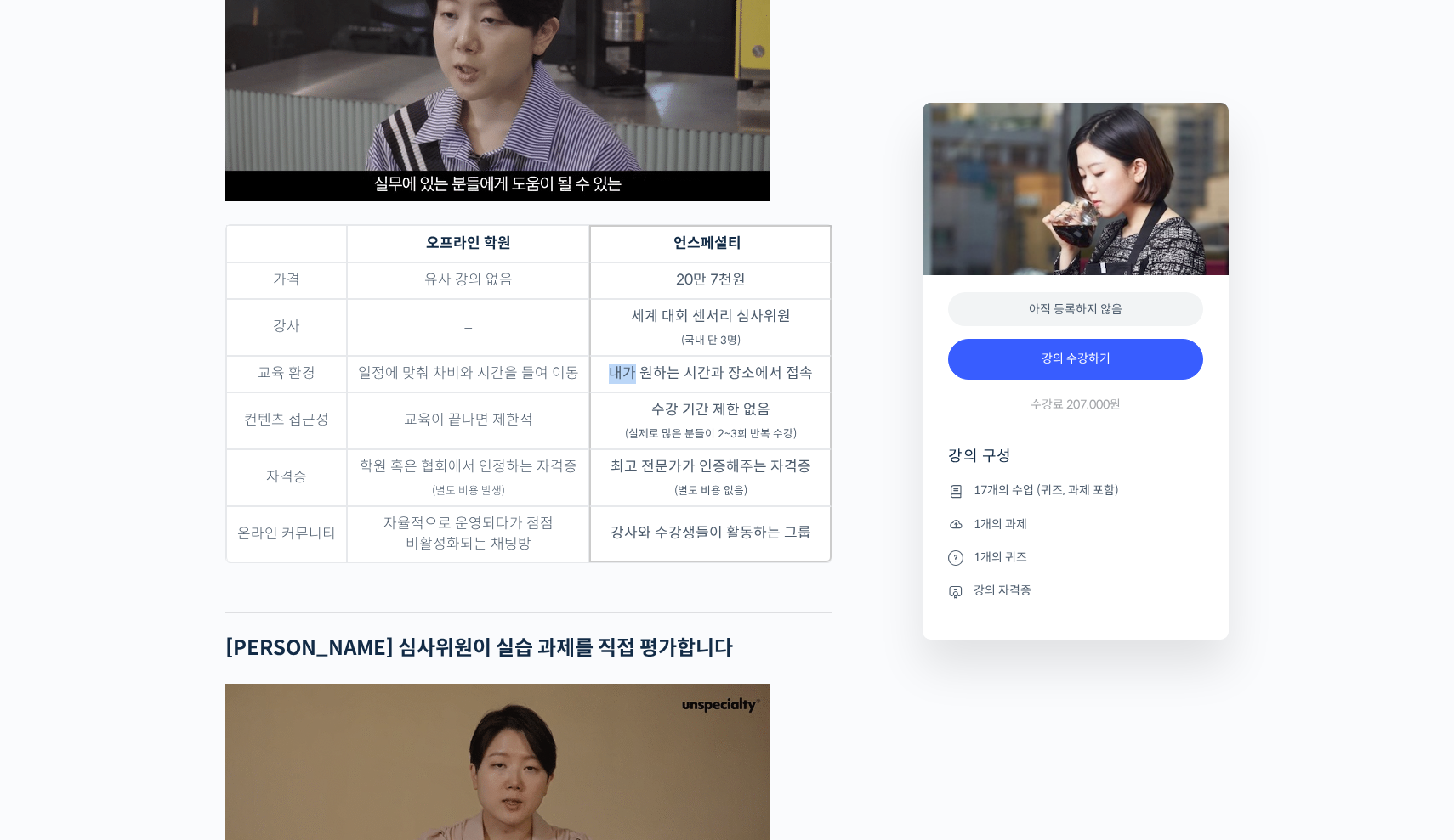
click at [725, 393] on td "내가 원하는 시간과 장소에서 접속" at bounding box center [710, 374] width 242 height 37
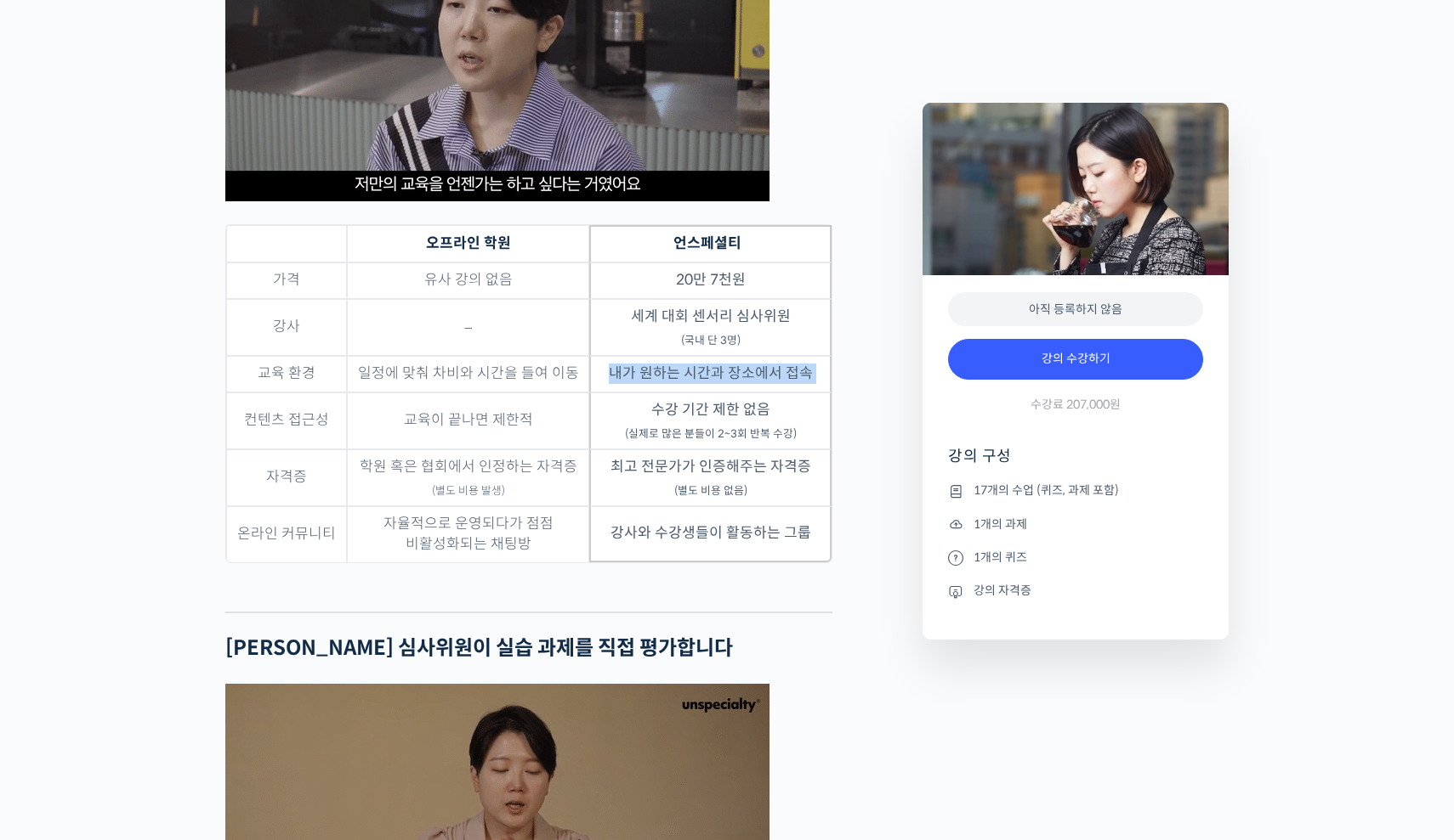
click at [725, 393] on td "내가 원하는 시간과 장소에서 접속" at bounding box center [710, 374] width 242 height 37
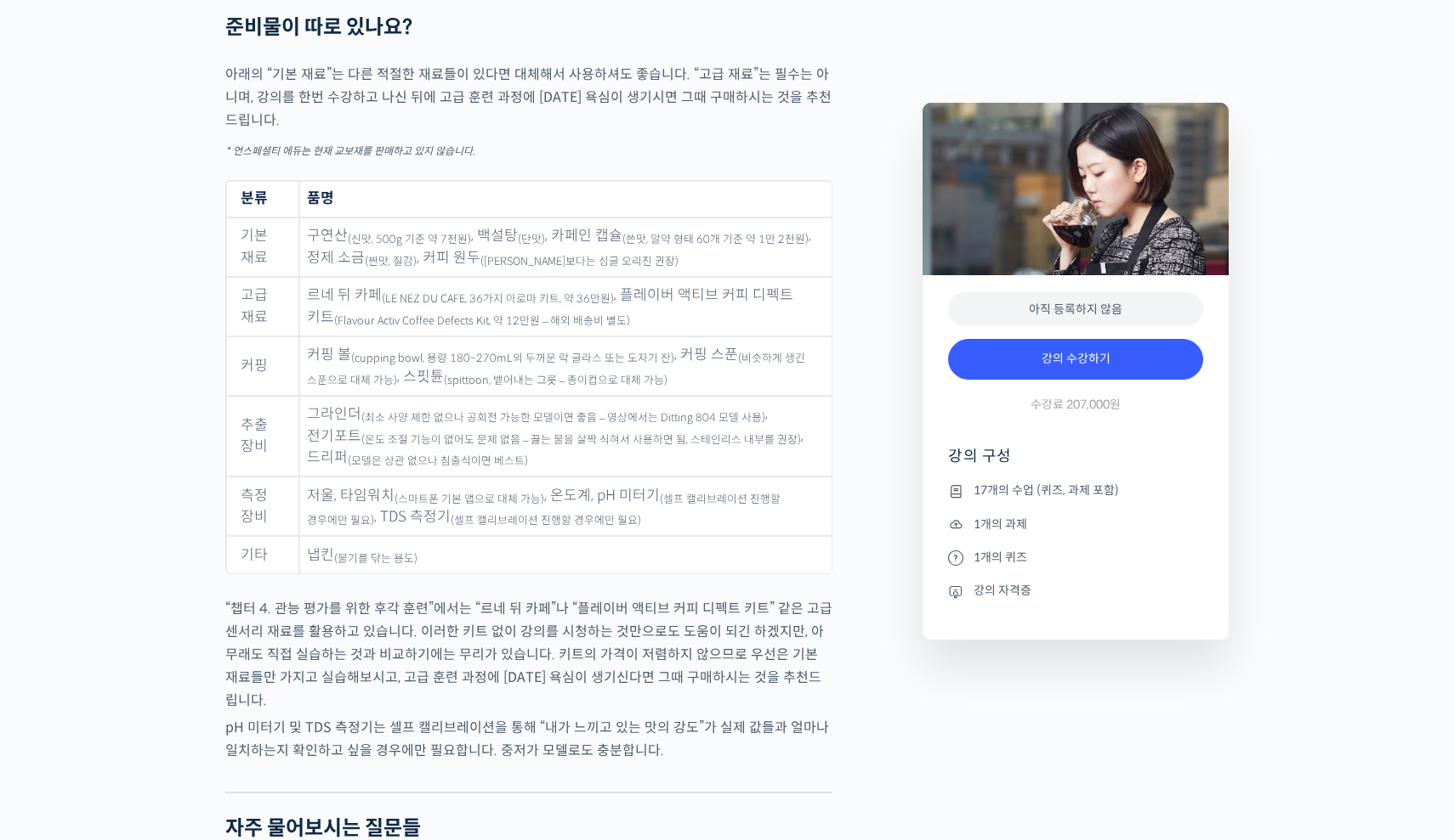
scroll to position [8369, 0]
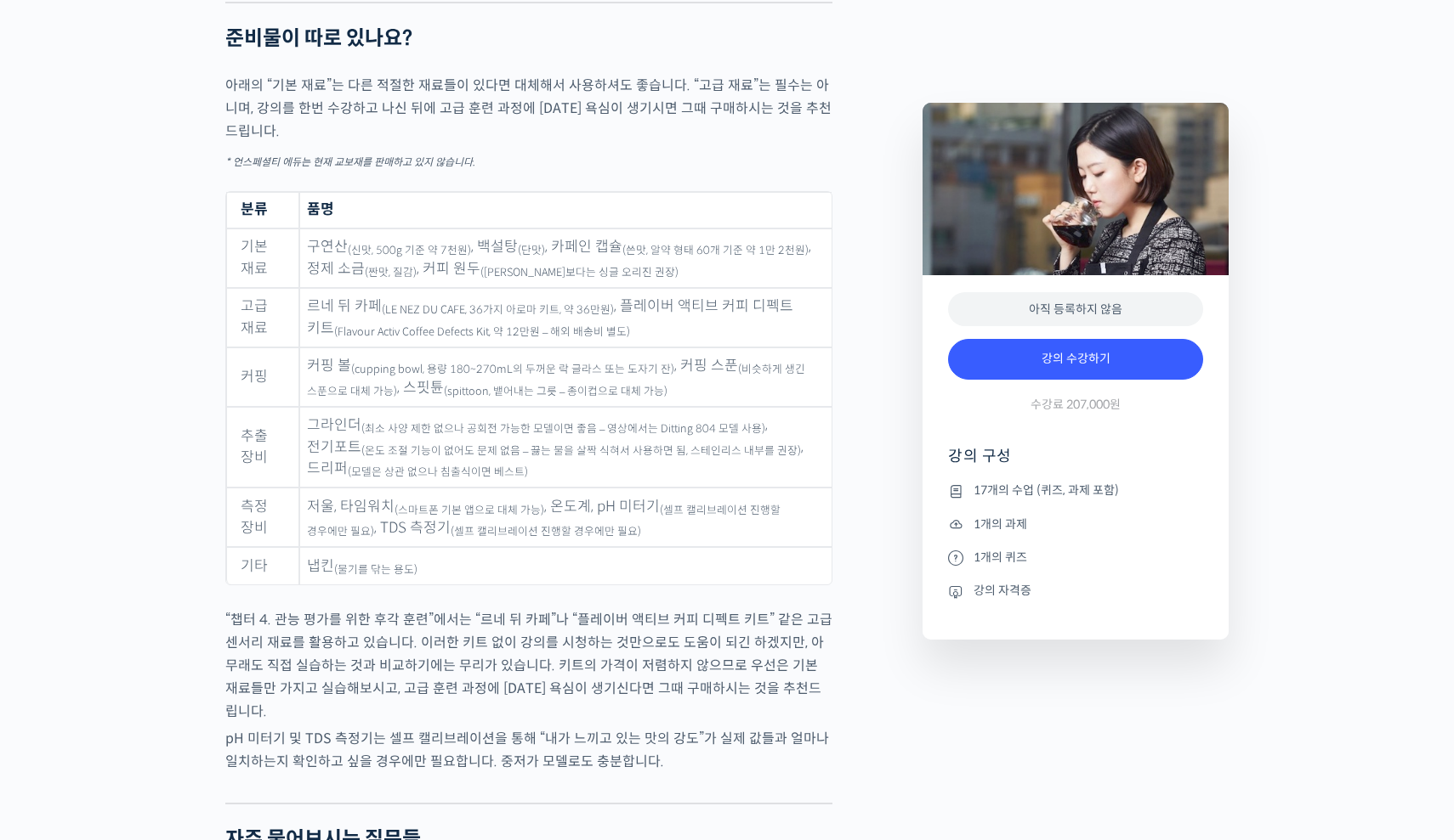
click at [731, 117] on p "아래의 “기본 재료”는 다른 적절한 재료들이 있다면 대체해서 사용하셔도 좋습니다. “고급 재료”는 필수는 아니며, 강의를 한번 수강하고 나신 …" at bounding box center [528, 108] width 607 height 69
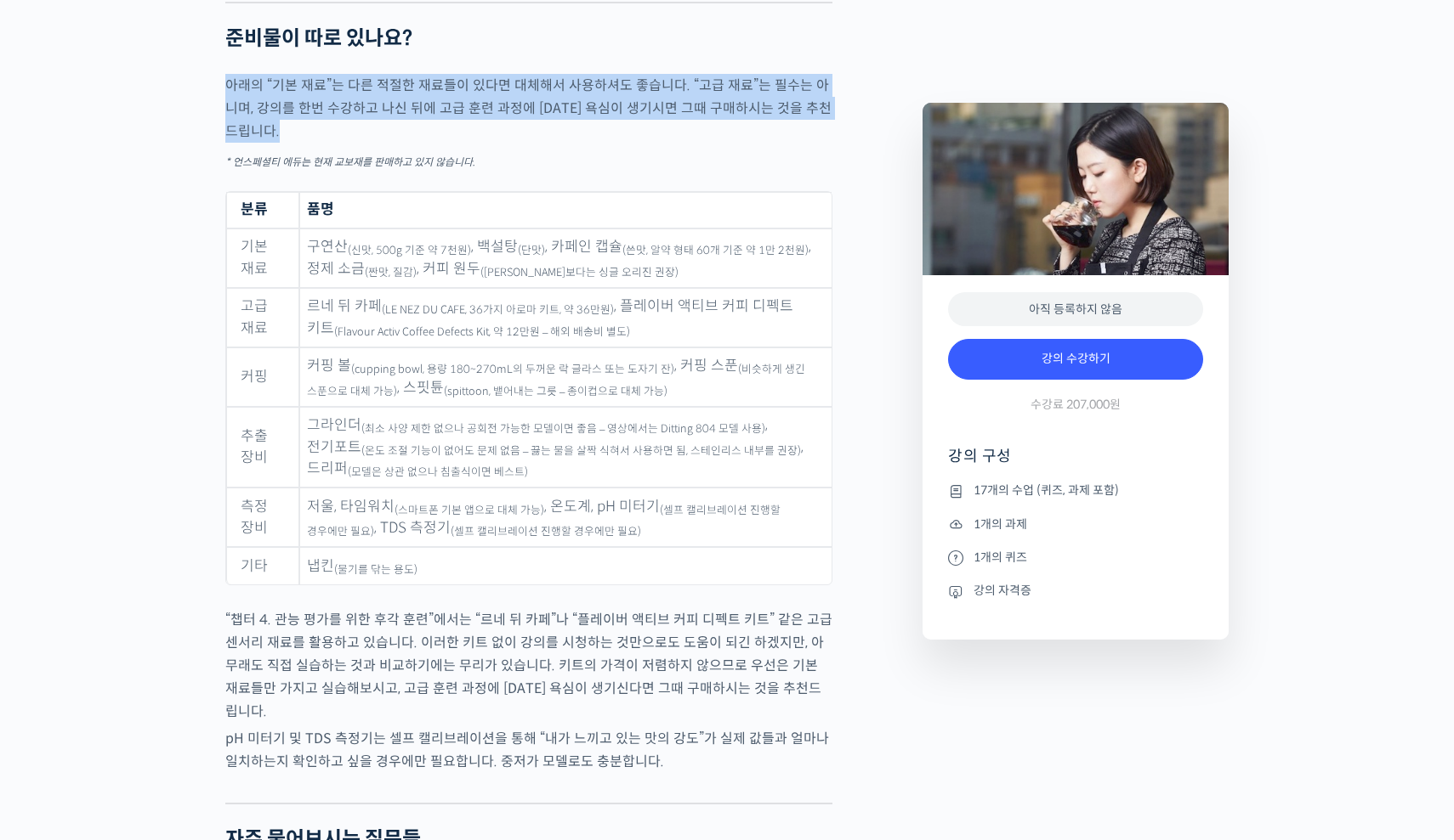
click at [731, 117] on p "아래의 “기본 재료”는 다른 적절한 재료들이 있다면 대체해서 사용하셔도 좋습니다. “고급 재료”는 필수는 아니며, 강의를 한번 수강하고 나신 …" at bounding box center [528, 108] width 607 height 69
click at [714, 114] on p "아래의 “기본 재료”는 다른 적절한 재료들이 있다면 대체해서 사용하셔도 좋습니다. “고급 재료”는 필수는 아니며, 강의를 한번 수강하고 나신 …" at bounding box center [528, 108] width 607 height 69
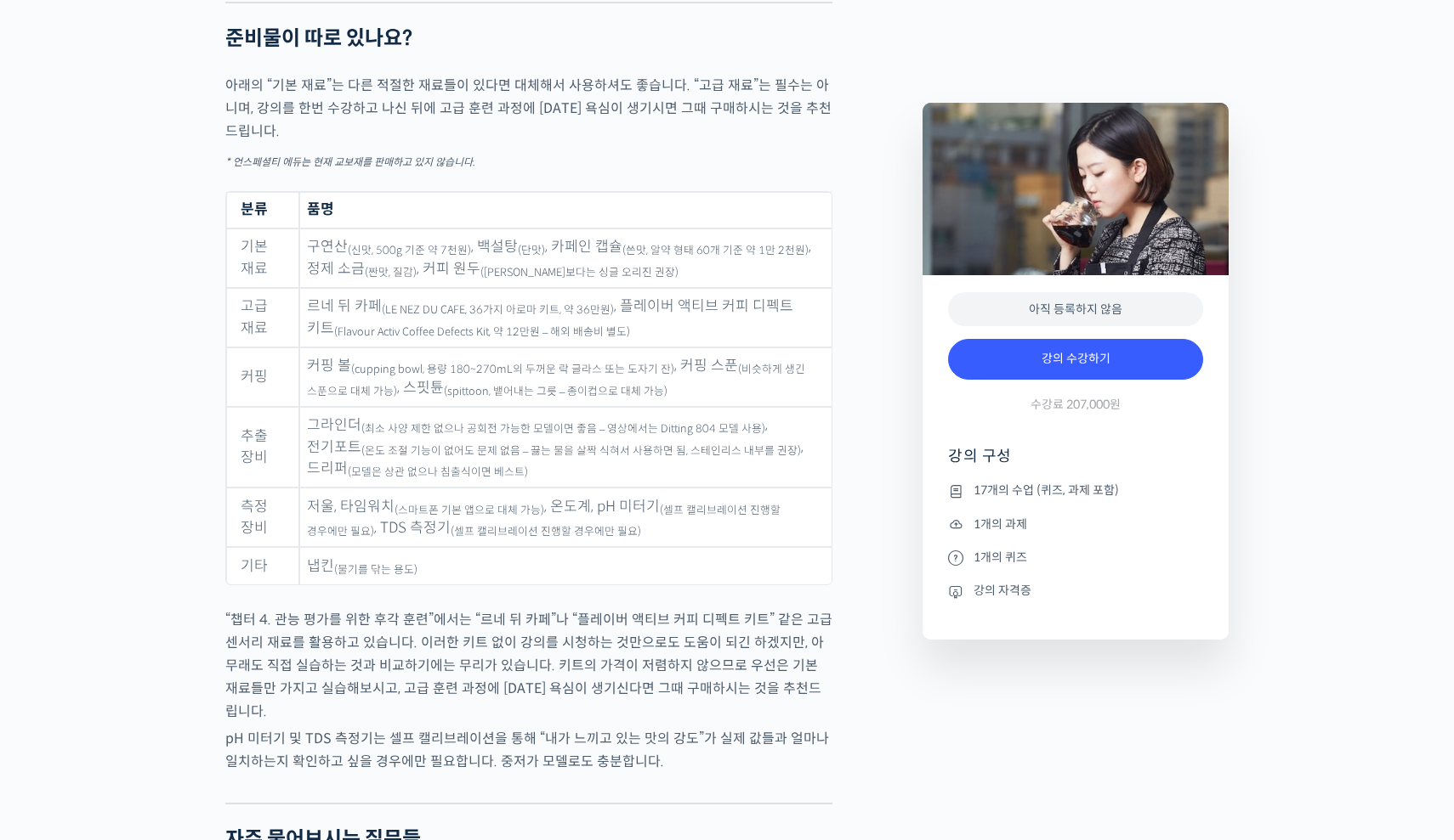
click at [714, 114] on p "아래의 “기본 재료”는 다른 적절한 재료들이 있다면 대체해서 사용하셔도 좋습니다. “고급 재료”는 필수는 아니며, 강의를 한번 수강하고 나신 …" at bounding box center [528, 108] width 607 height 69
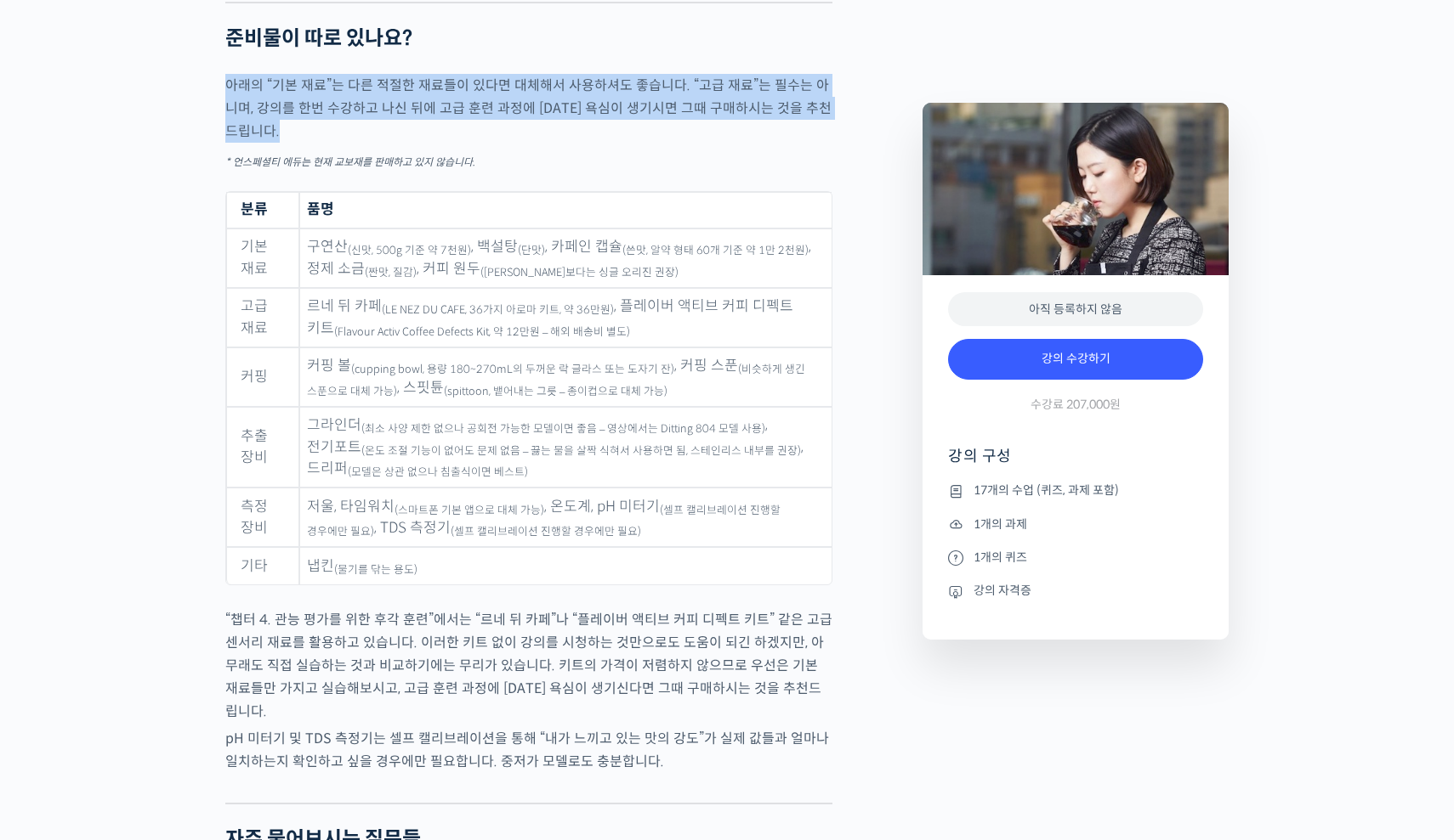
click at [748, 111] on p "아래의 “기본 재료”는 다른 적절한 재료들이 있다면 대체해서 사용하셔도 좋습니다. “고급 재료”는 필수는 아니며, 강의를 한번 수강하고 나신 …" at bounding box center [528, 108] width 607 height 69
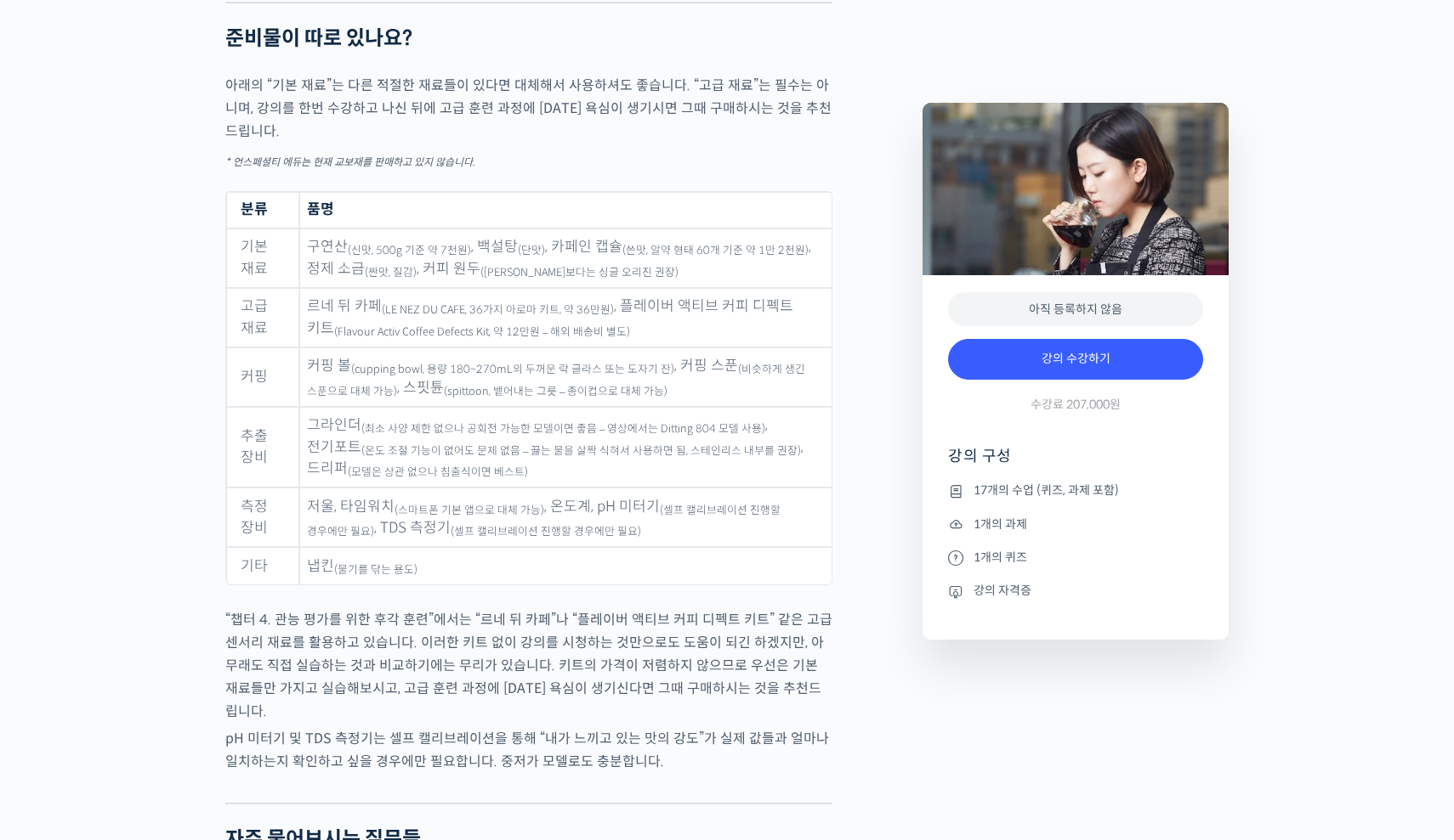
click at [660, 313] on td "르네 뒤 카페 (LE NEZ DU CAFE, 36가지 아로마 키트, 약 36만원) , 플레이버 액티브 커피 디펙트 키트 (Flavour Act…" at bounding box center [565, 317] width 532 height 59
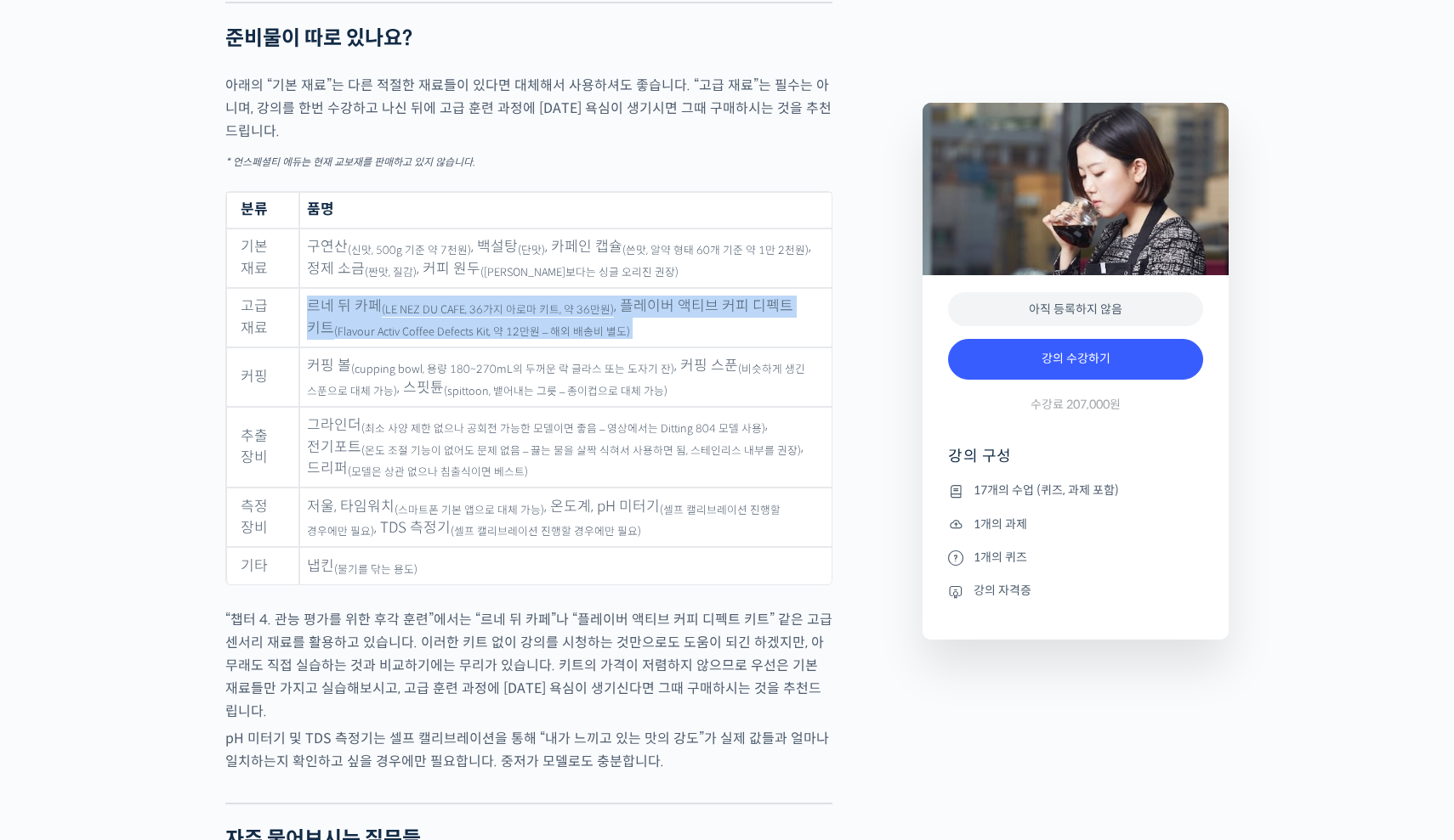
click at [660, 313] on td "르네 뒤 카페 (LE NEZ DU CAFE, 36가지 아로마 키트, 약 36만원) , 플레이버 액티브 커피 디펙트 키트 (Flavour Act…" at bounding box center [565, 317] width 532 height 59
click at [657, 370] on sub "(cupping bowl, 용량 180~270mL의 두꺼운 락 글라스 또는 도자기 잔)" at bounding box center [512, 369] width 323 height 13
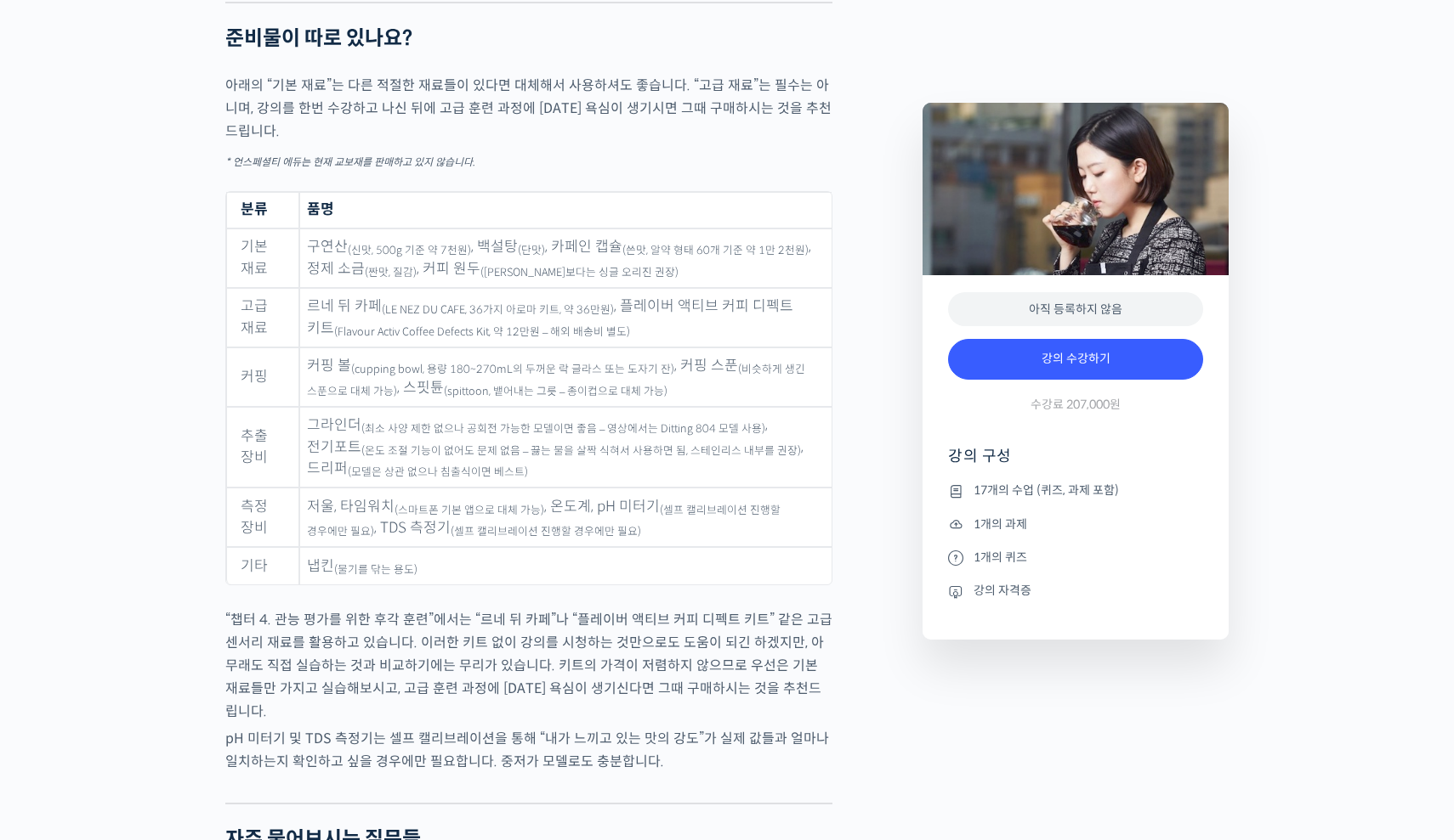
click at [657, 370] on sub "(cupping bowl, 용량 180~270mL의 두꺼운 락 글라스 또는 도자기 잔)" at bounding box center [512, 369] width 323 height 13
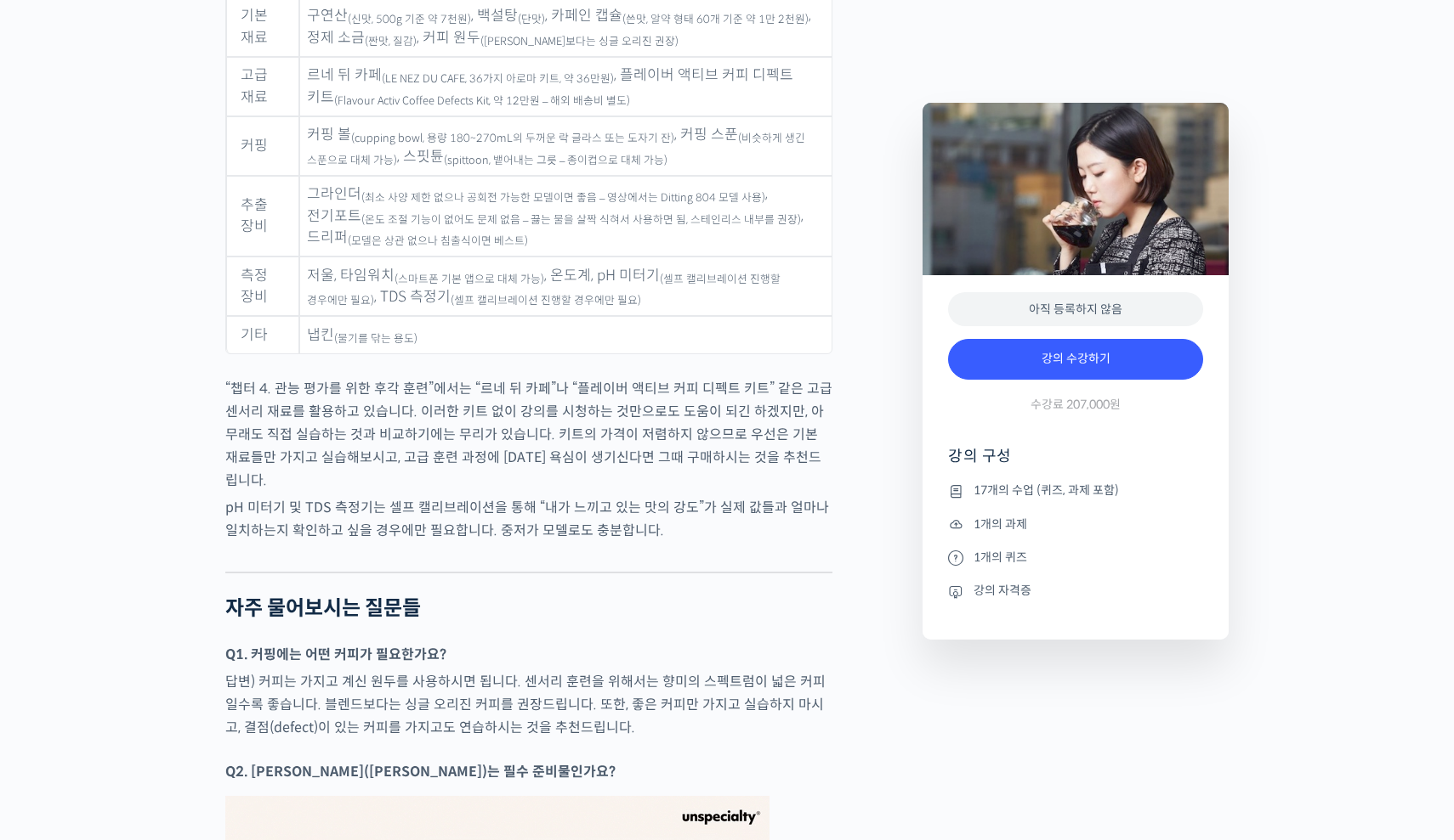
scroll to position [8911, 0]
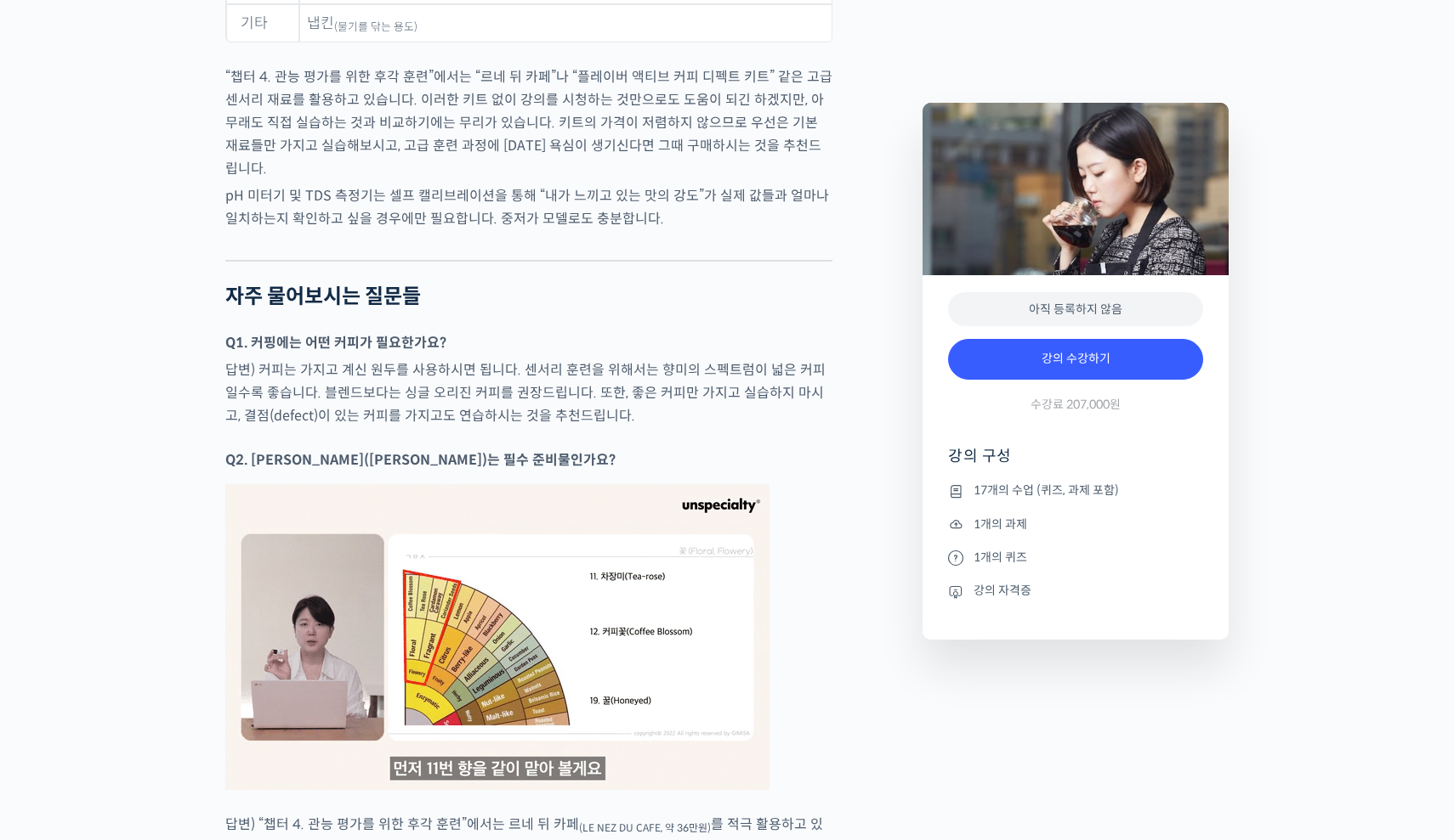
click at [809, 359] on p "답변) 커피는 가지고 계신 원두를 사용하시면 됩니다. 센서리 훈련을 위해서는 향미의 스펙트럼이 넓은 커피일수록 좋습니다. 블렌드보다는 싱글 오…" at bounding box center [528, 393] width 607 height 69
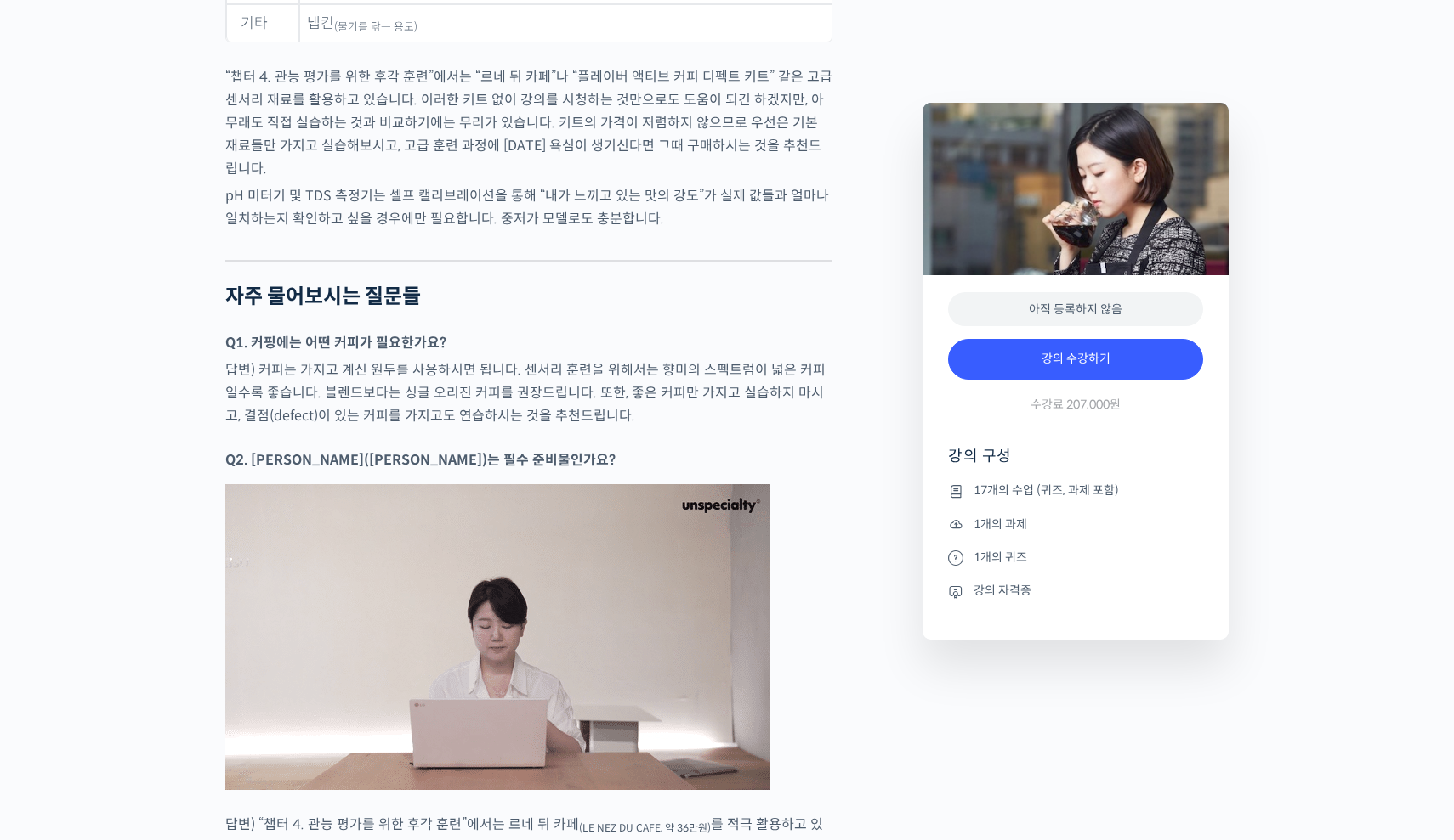
click at [809, 359] on p "답변) 커피는 가지고 계신 원두를 사용하시면 됩니다. 센서리 훈련을 위해서는 향미의 스펙트럼이 넓은 커피일수록 좋습니다. 블렌드보다는 싱글 오…" at bounding box center [528, 393] width 607 height 69
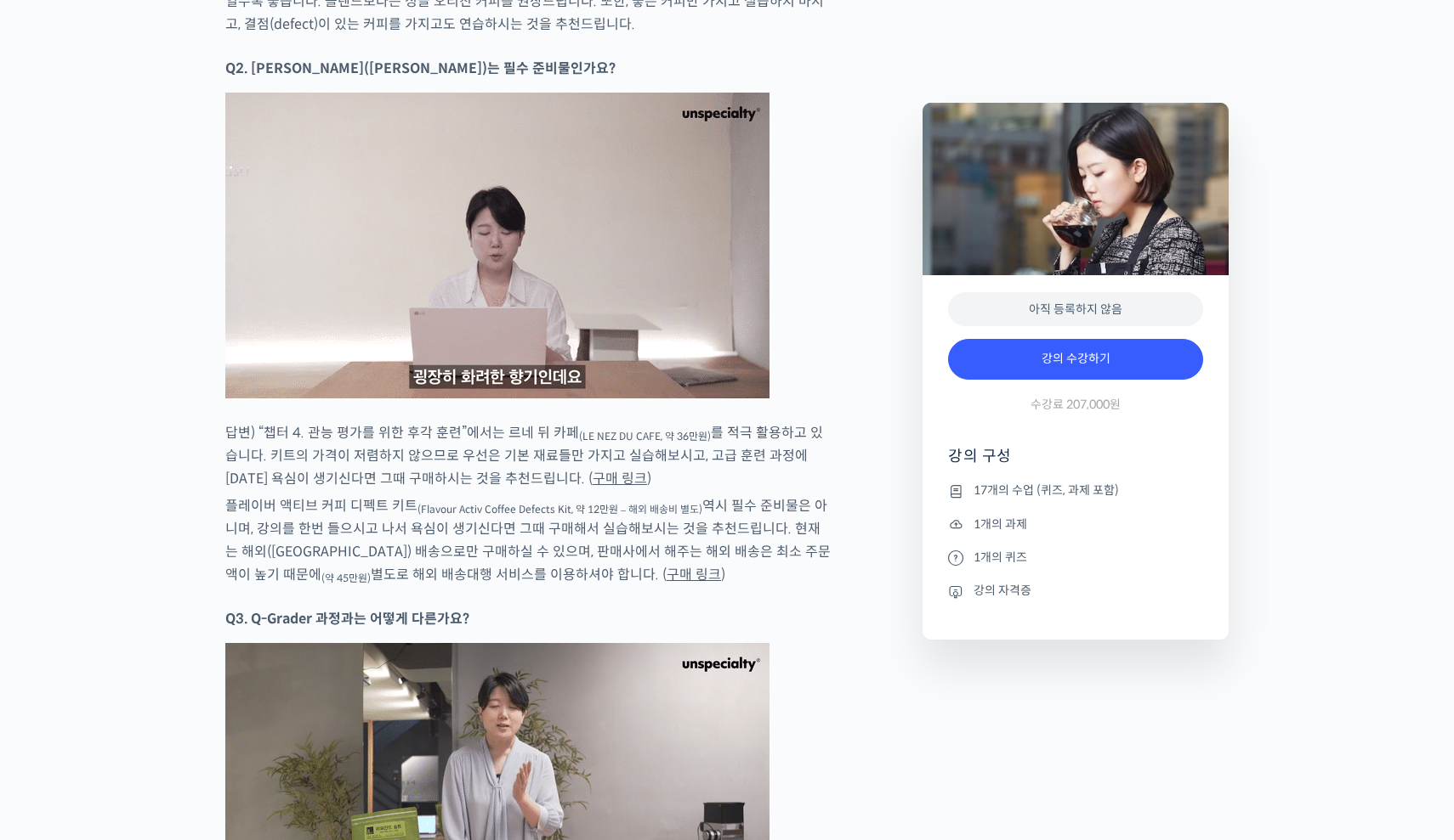
scroll to position [9162, 0]
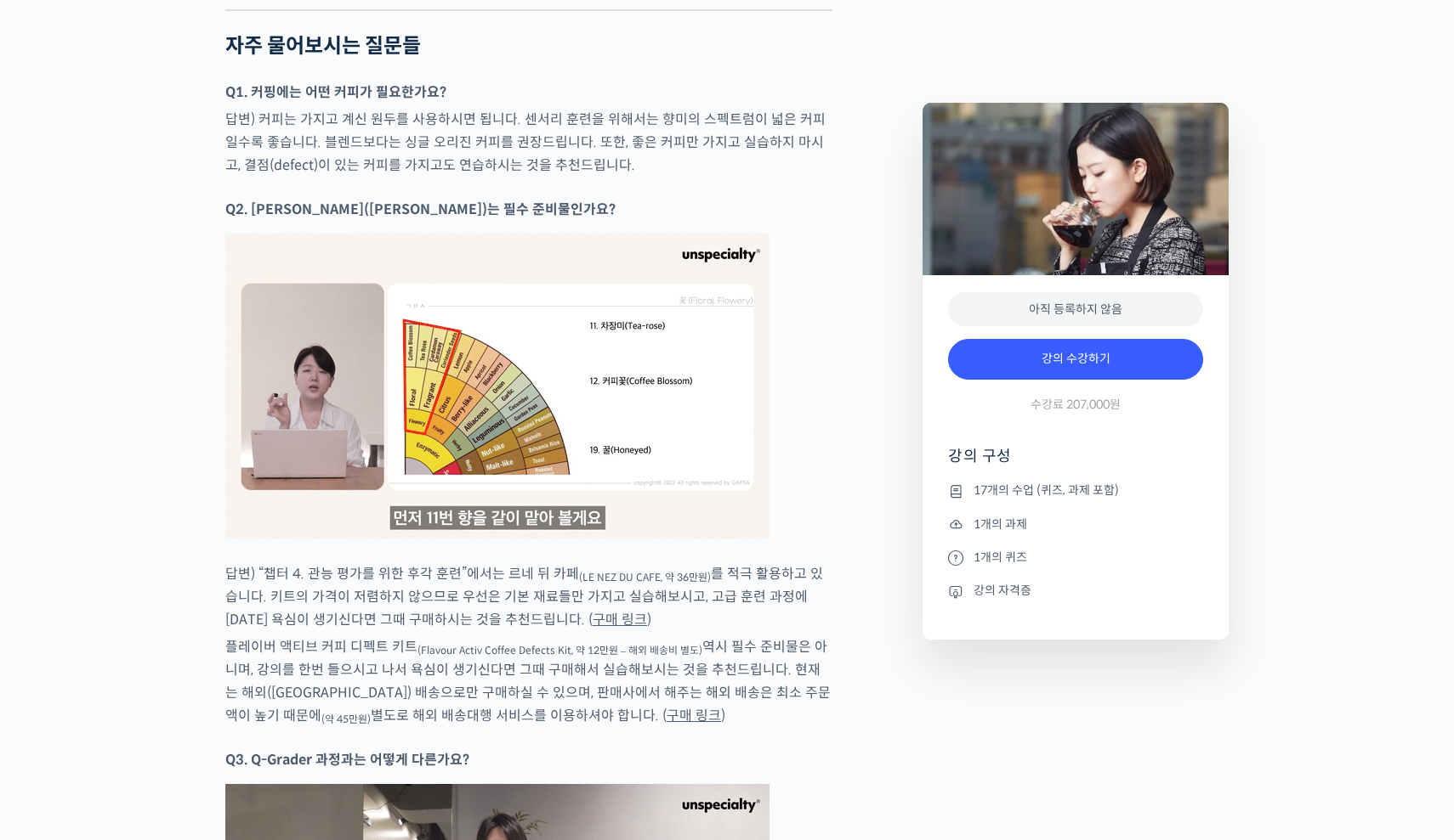
click at [757, 567] on p "답변) “챕터 4. 관능 평가를 위한 후각 훈련”에서는 르네 뒤 카페 (LE NEZ DU CAFE, 약 36만원) 를 적극 활용하고 있습니다.…" at bounding box center [528, 596] width 607 height 69
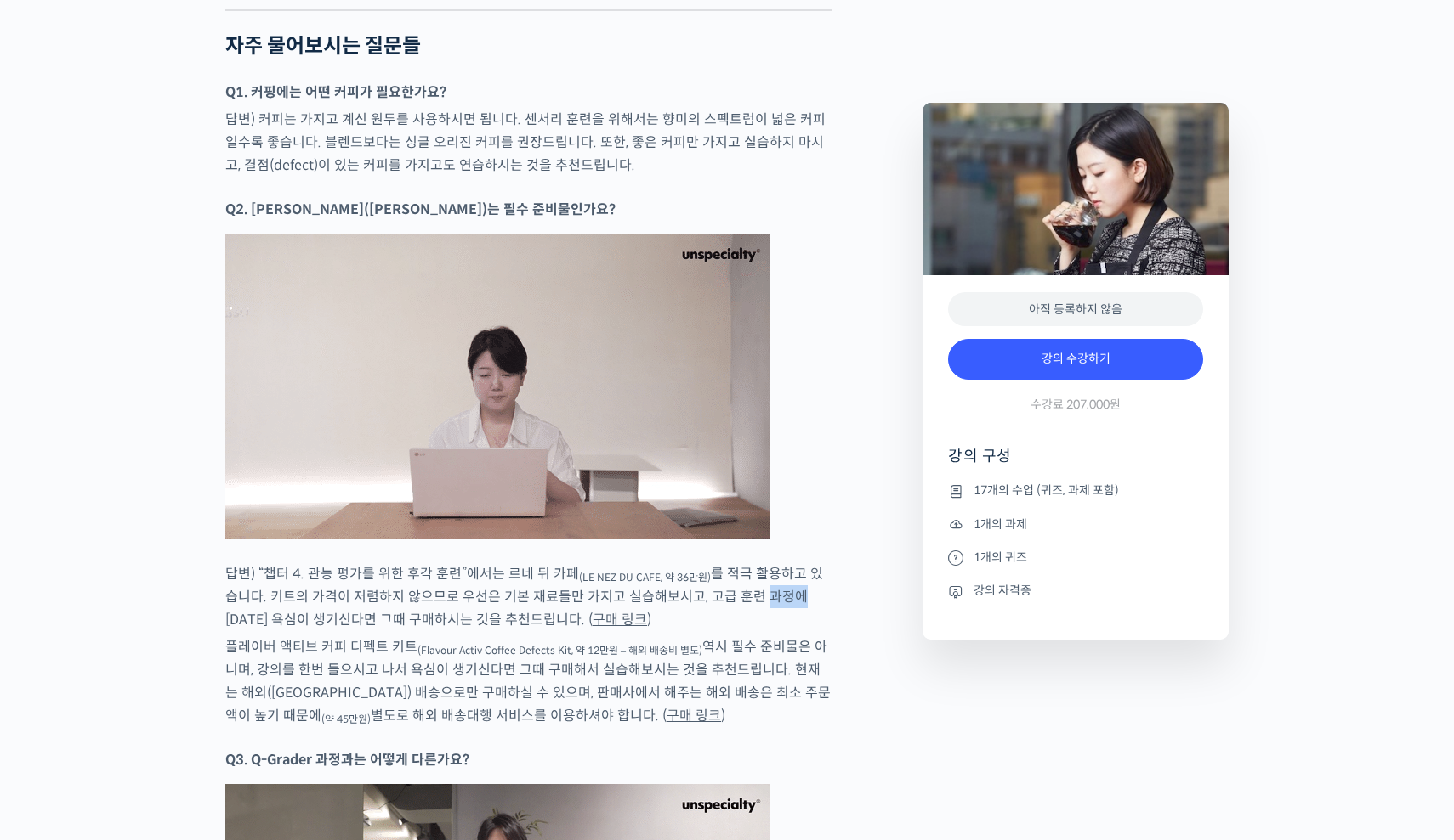
click at [757, 567] on p "답변) “챕터 4. 관능 평가를 위한 후각 훈련”에서는 르네 뒤 카페 (LE NEZ DU CAFE, 약 36만원) 를 적극 활용하고 있습니다.…" at bounding box center [528, 596] width 607 height 69
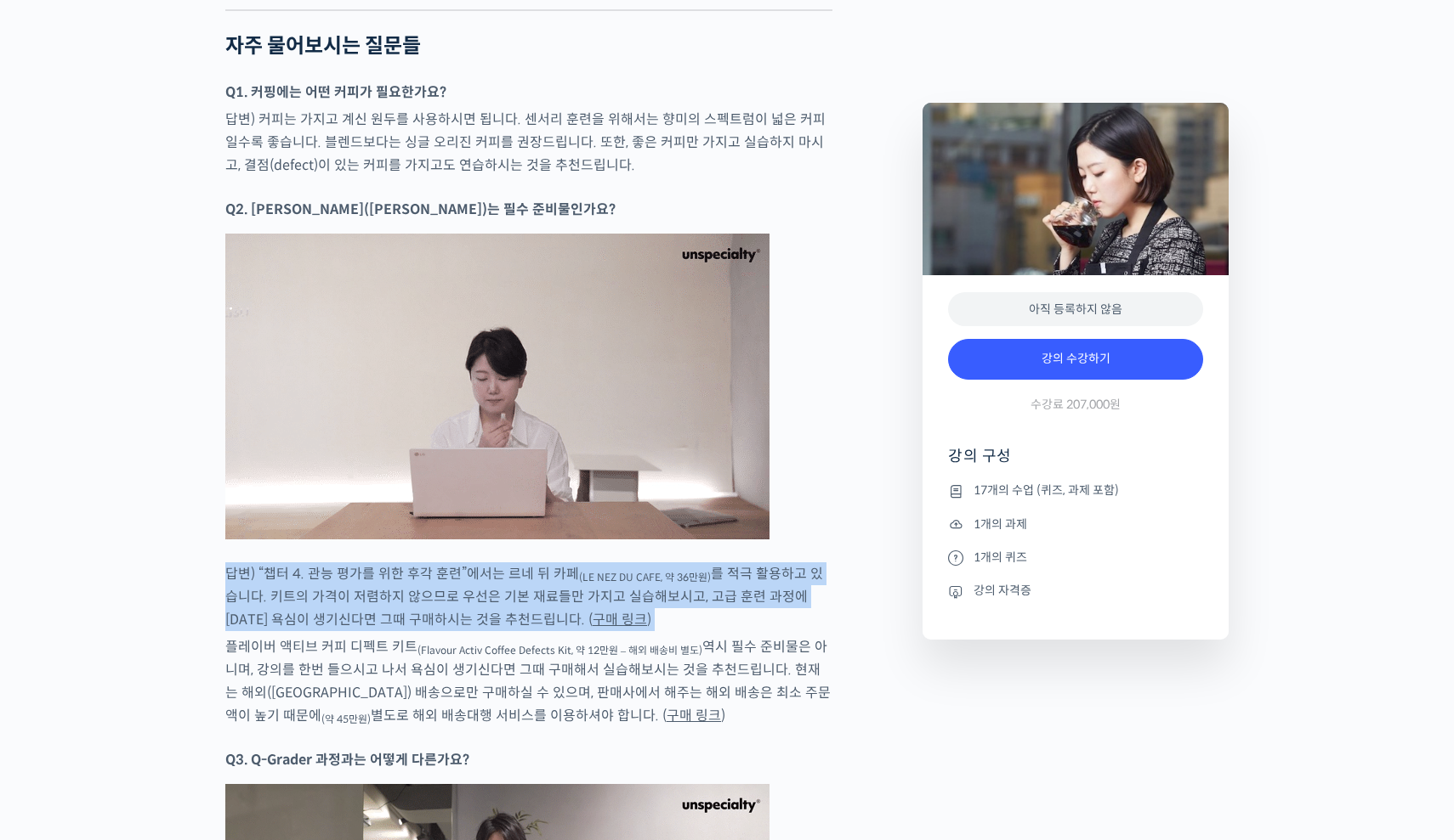
click at [797, 567] on p "답변) “챕터 4. 관능 평가를 위한 후각 훈련”에서는 르네 뒤 카페 (LE NEZ DU CAFE, 약 36만원) 를 적극 활용하고 있습니다.…" at bounding box center [528, 596] width 607 height 69
